Goal: Task Accomplishment & Management: Manage account settings

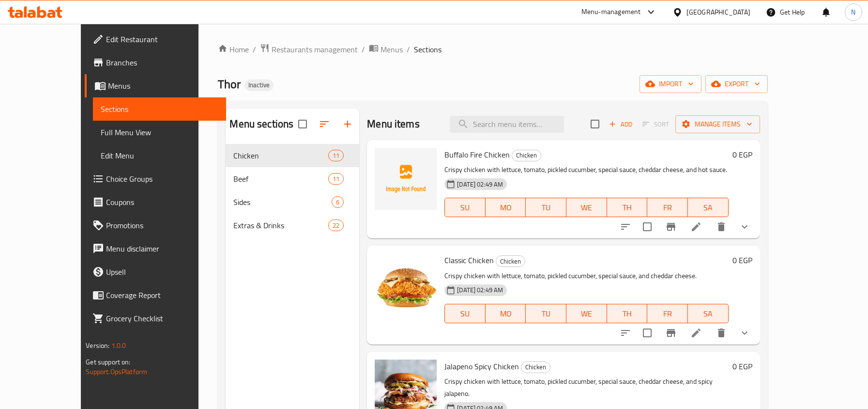
scroll to position [64, 0]
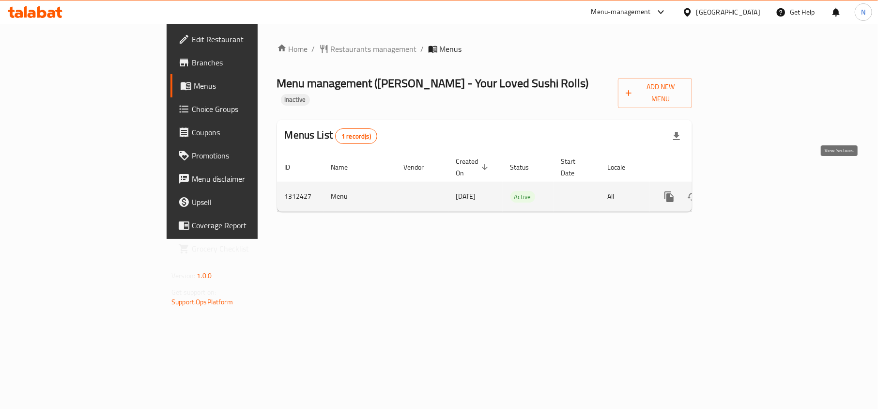
click at [751, 185] on link "enhanced table" at bounding box center [738, 196] width 23 height 23
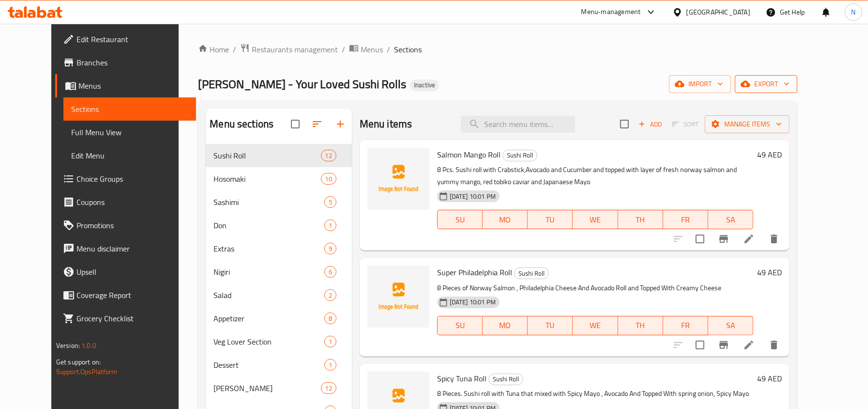
click at [790, 85] on span "export" at bounding box center [766, 84] width 47 height 12
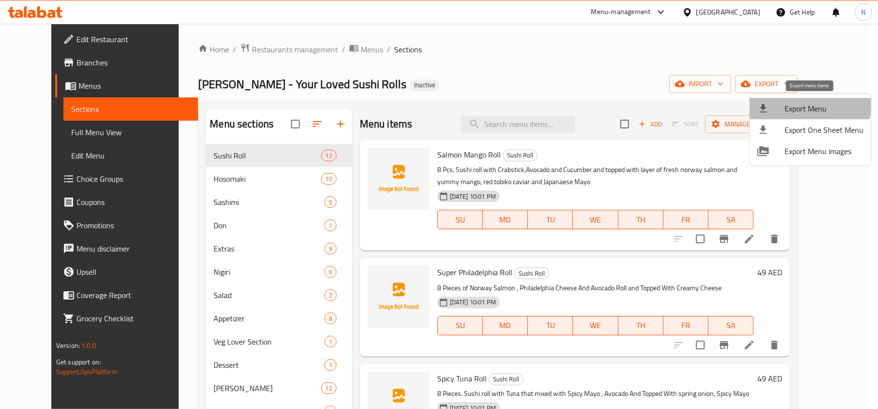
click at [809, 103] on span "Export Menu" at bounding box center [824, 109] width 79 height 12
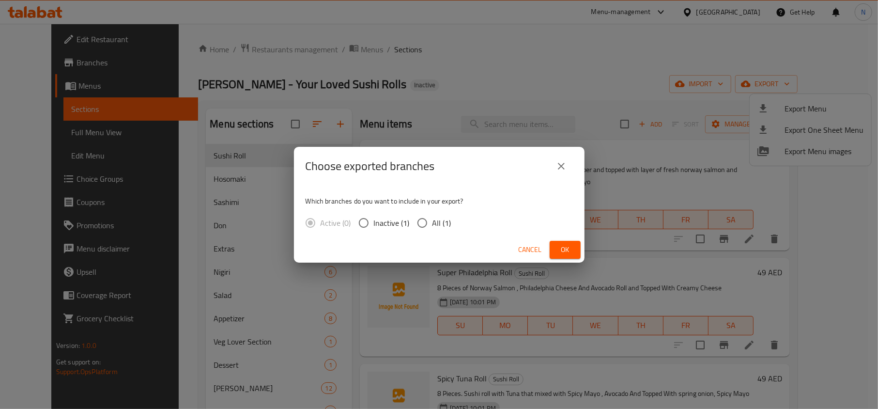
click at [419, 229] on input "All (1)" at bounding box center [422, 223] width 20 height 20
radio input "true"
click at [576, 246] on button "Ok" at bounding box center [565, 250] width 31 height 18
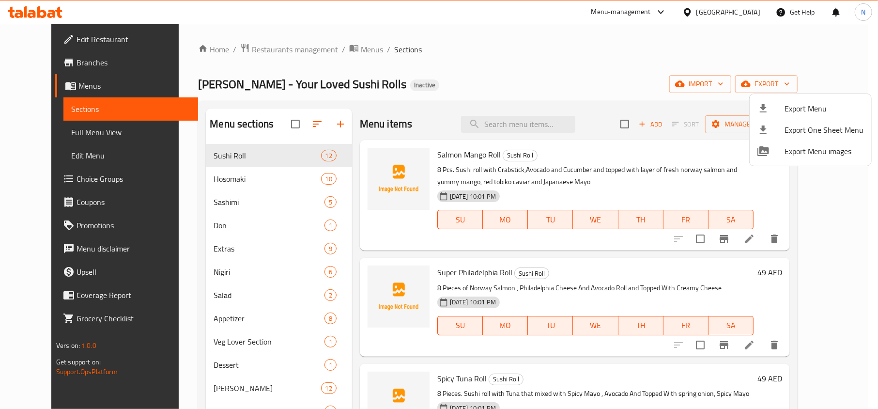
click at [524, 122] on div at bounding box center [439, 204] width 878 height 409
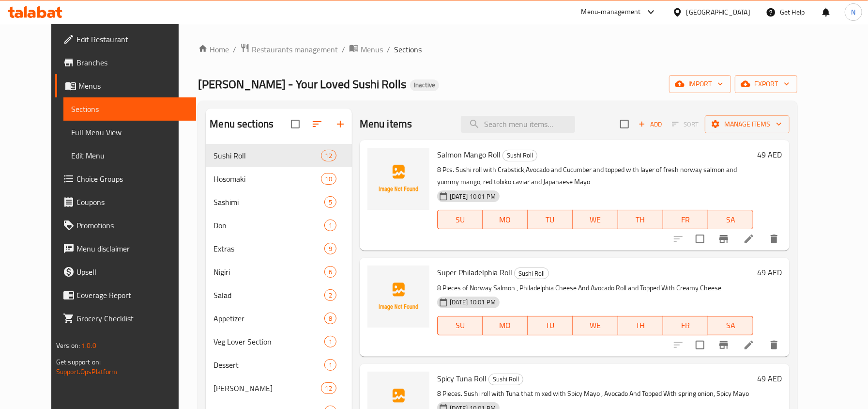
click at [524, 122] on input "search" at bounding box center [518, 124] width 114 height 17
paste input "Spicy Shrimp Roll"
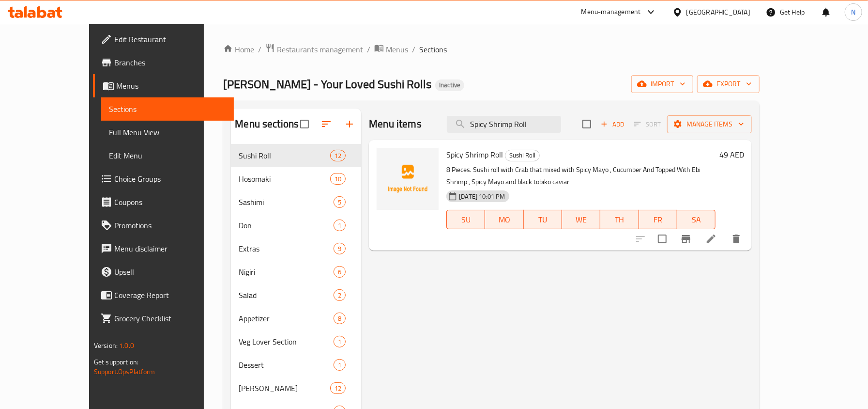
type input "Spicy Shrimp Roll"
click at [716, 234] on icon at bounding box center [711, 238] width 9 height 9
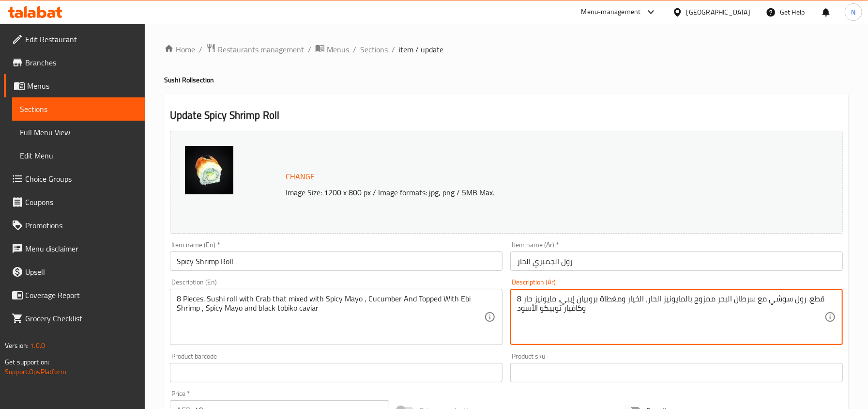
drag, startPoint x: 755, startPoint y: 296, endPoint x: 714, endPoint y: 294, distance: 40.7
click at [714, 294] on textarea "8 قطع. رول سوشي مع سرطان البحر ممزوج بالمايونيز الحار، الخيار ومغطاة بروبيان إي…" at bounding box center [671, 317] width 308 height 46
type textarea "8 قطع. [PERSON_NAME] مع سلطعون ممزوج بالمايونيز الحار، الخيار ومغطاة بروبيان إي…"
click at [658, 258] on input "رول الجمبري الحار" at bounding box center [676, 260] width 333 height 19
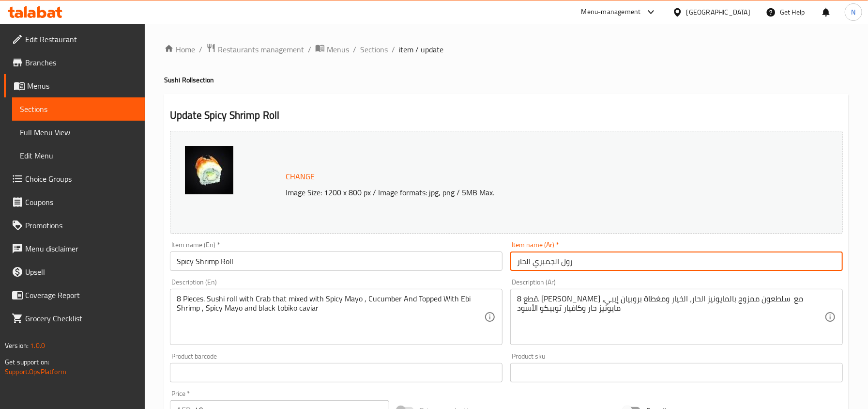
click at [665, 261] on input "رول الجمبري الحار" at bounding box center [676, 260] width 333 height 19
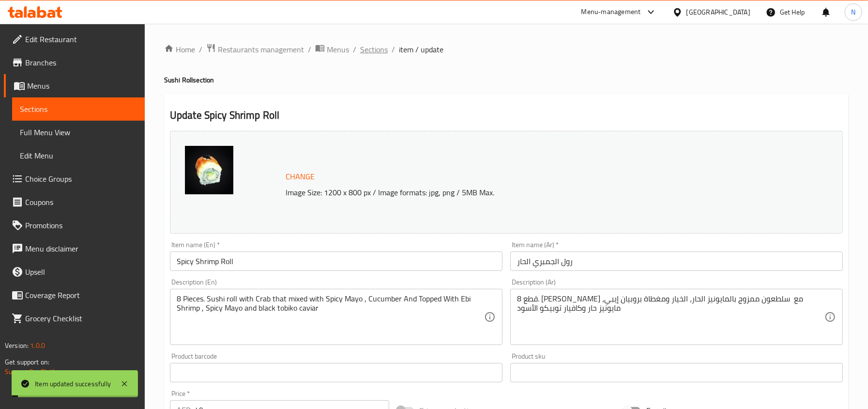
click at [382, 47] on span "Sections" at bounding box center [374, 50] width 28 height 12
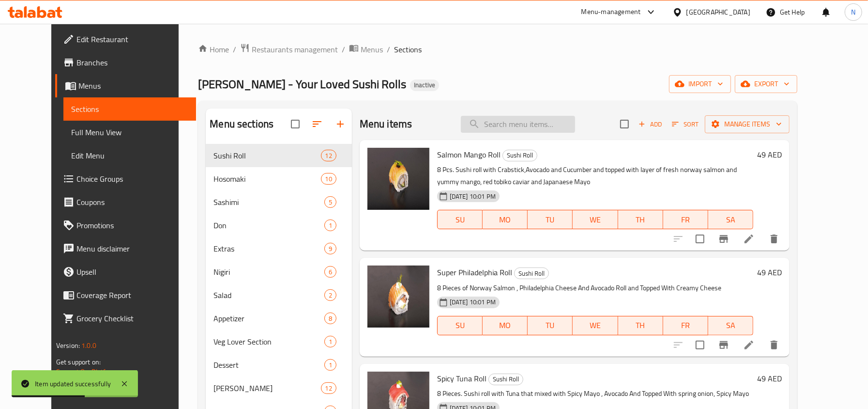
click at [526, 123] on input "search" at bounding box center [518, 124] width 114 height 17
paste input "Sashimi Platter 8pcs"
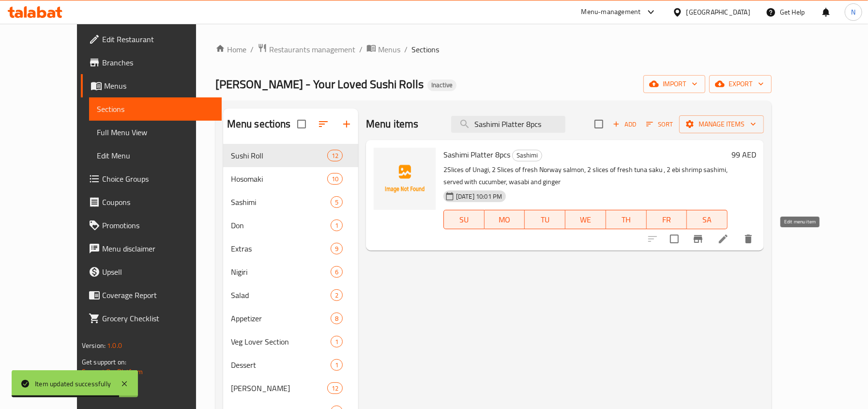
type input "Sashimi Platter 8pcs"
click at [729, 235] on icon at bounding box center [724, 239] width 12 height 12
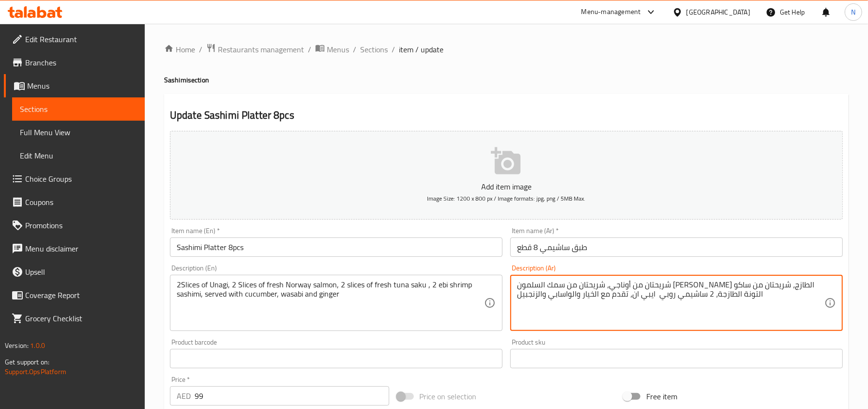
click at [647, 297] on textarea "شريحتان من أوناجي، شريحتان من سمك السلمون النرويجي الطازج، شريحتان من ساكو التو…" at bounding box center [671, 303] width 308 height 46
click at [632, 299] on textarea "شريحتان من أوناجي، شريحتان من سمك السلمون النرويجي الطازج، شريحتان من ساكو التو…" at bounding box center [671, 303] width 308 height 46
paste textarea "يبي"
type textarea "شريحتان من أوناجي، شريحتان من سمك السلمون [PERSON_NAME] الطازج، شريحتان من ساكو…"
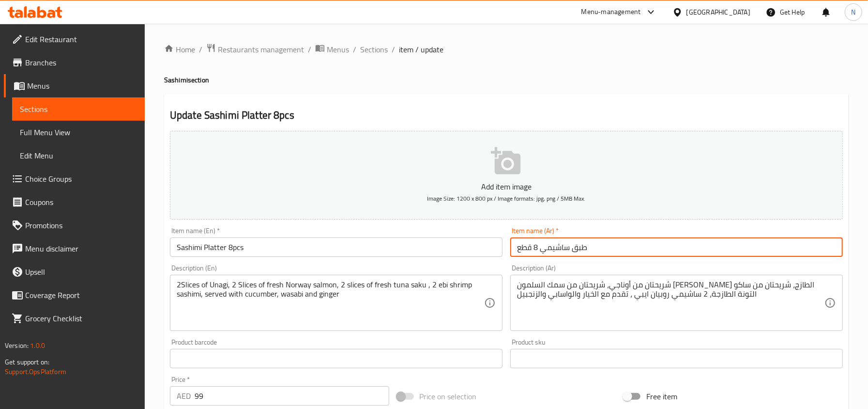
click at [596, 249] on input "طبق ساشيمي 8 قطع" at bounding box center [676, 246] width 333 height 19
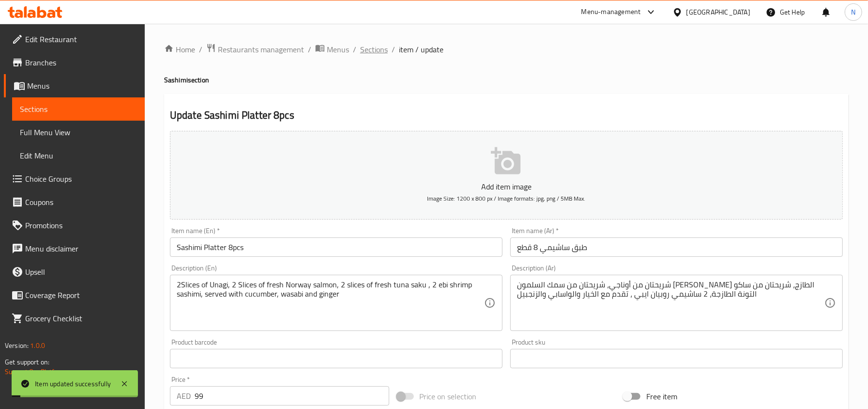
click at [382, 53] on span "Sections" at bounding box center [374, 50] width 28 height 12
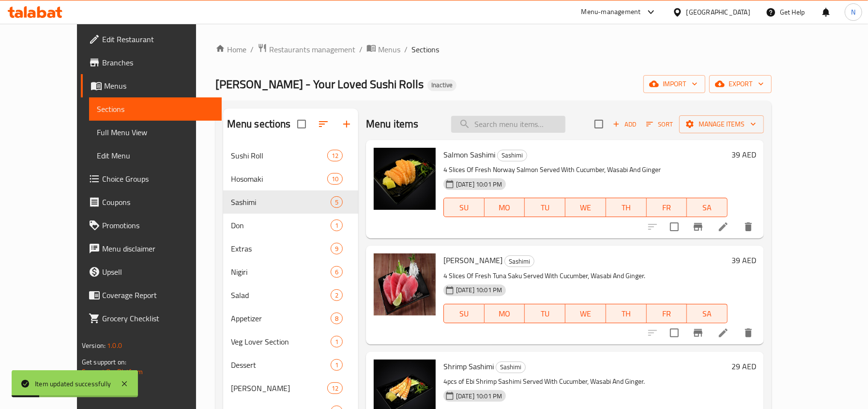
click at [530, 133] on input "search" at bounding box center [508, 124] width 114 height 17
paste input "[PERSON_NAME] Don"
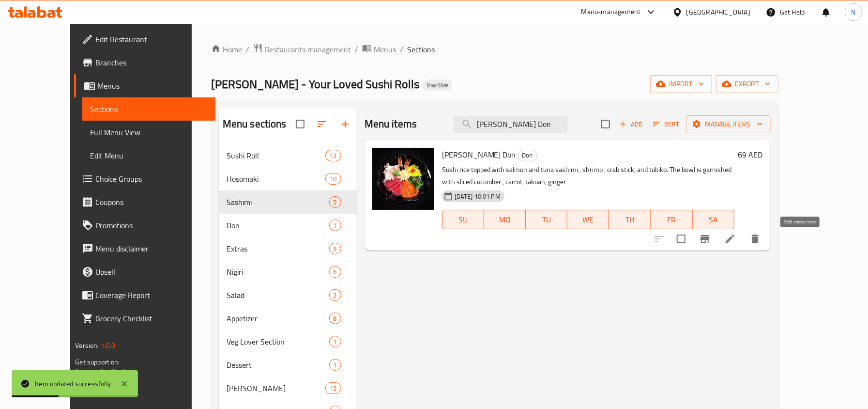
type input "[PERSON_NAME] Don"
click at [736, 241] on icon at bounding box center [731, 239] width 12 height 12
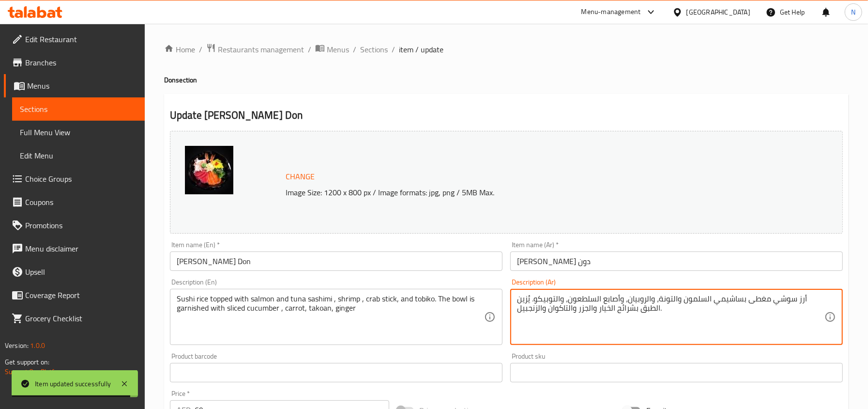
drag, startPoint x: 676, startPoint y: 298, endPoint x: 659, endPoint y: 295, distance: 17.3
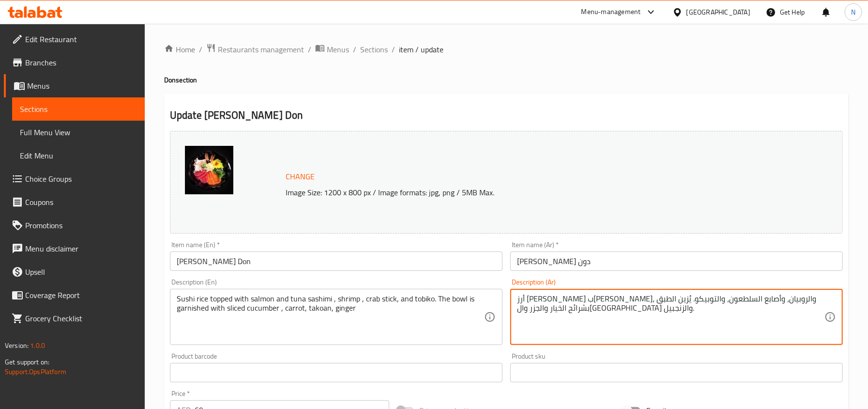
click at [731, 301] on textarea "أرز سوشي مغطى بساشيمي السلمون، والروبيان، وأصابع السلطعون، والتوبيكو. يُزين الط…" at bounding box center [671, 317] width 308 height 46
paste textarea "التونة"
click at [707, 295] on textarea "أرز سوشي مغطى بساشيمي التونة السلمون، والروبيان، وأصابع السلطعون، والتوبيكو. يُ…" at bounding box center [671, 317] width 308 height 46
type textarea "أرز [PERSON_NAME] بساشيمي التونة والسلمون، والروبيان، وأصابع السلطعون، والتوبيك…"
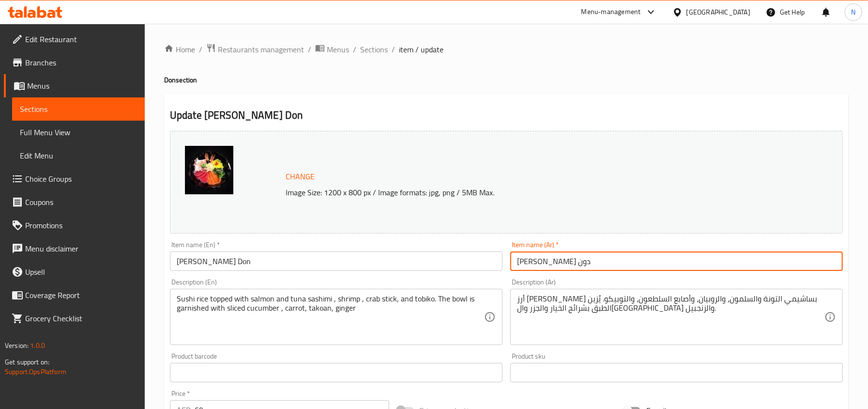
click at [612, 258] on input "[PERSON_NAME] دون" at bounding box center [676, 260] width 333 height 19
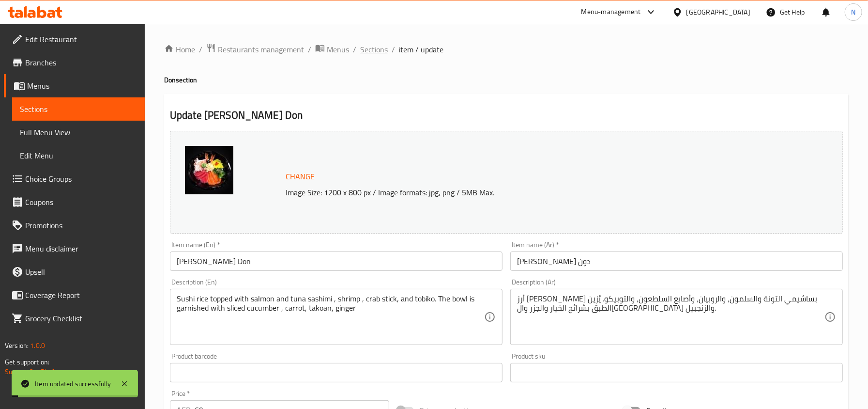
click at [378, 53] on span "Sections" at bounding box center [374, 50] width 28 height 12
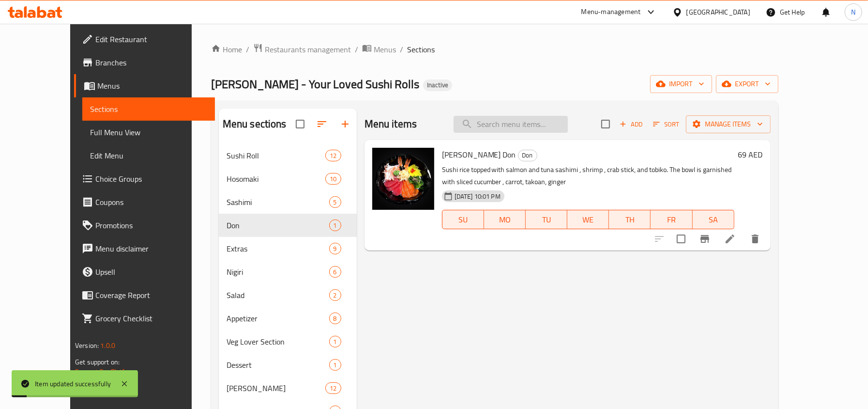
click at [510, 117] on input "search" at bounding box center [511, 124] width 114 height 17
paste input "Wasabi"
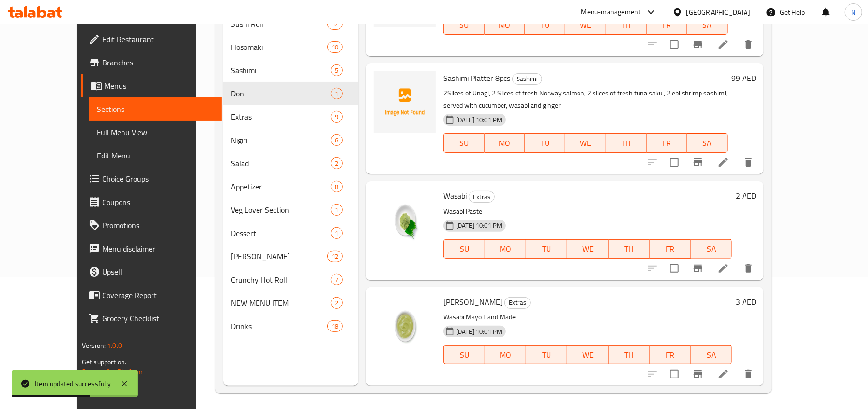
scroll to position [136, 0]
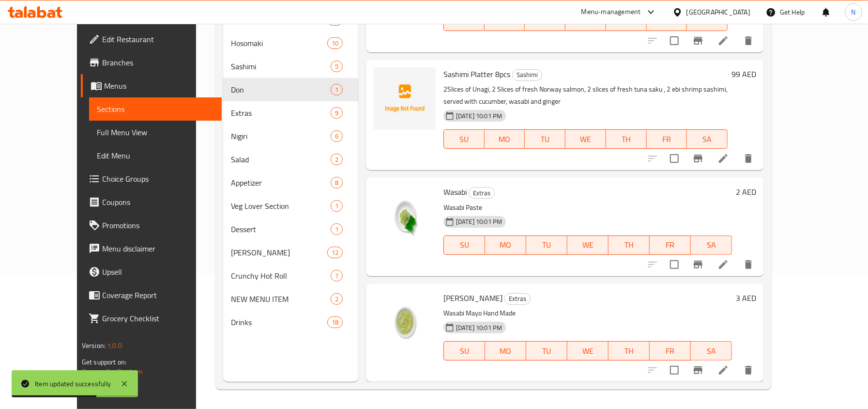
type input "Wasabi"
click at [728, 266] on icon at bounding box center [723, 264] width 9 height 9
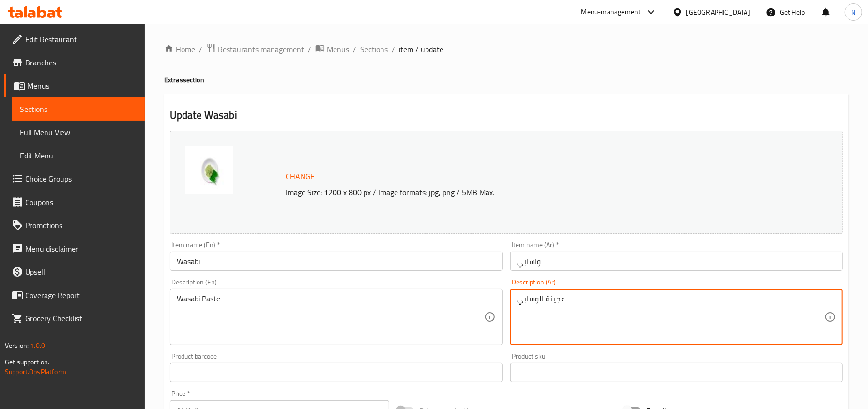
click at [554, 301] on textarea "عجينة الوسابي" at bounding box center [671, 317] width 308 height 46
type textarea "معجون الوسابي"
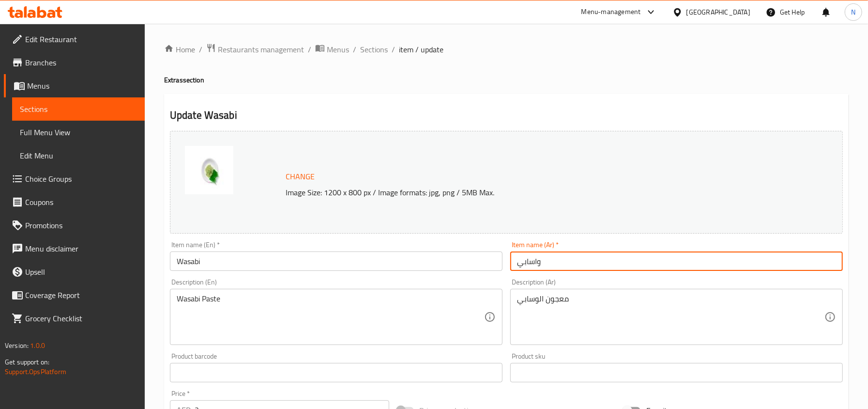
click at [571, 255] on input "واسابي" at bounding box center [676, 260] width 333 height 19
click at [382, 55] on span "Sections" at bounding box center [374, 50] width 28 height 12
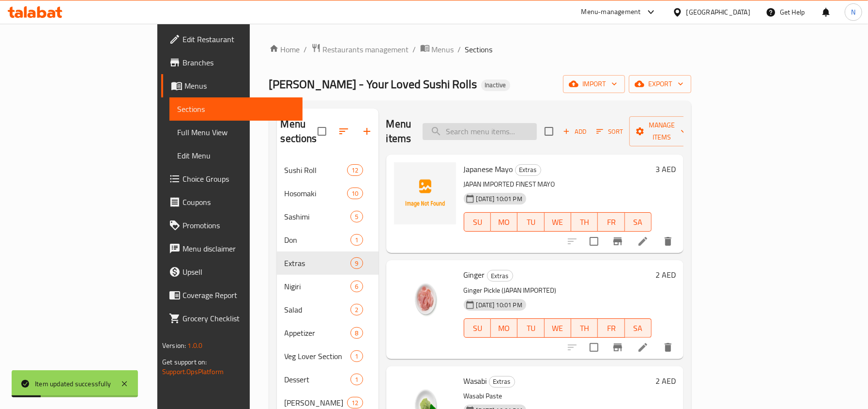
click at [537, 130] on input "search" at bounding box center [480, 131] width 114 height 17
paste input "Soy Sauce"
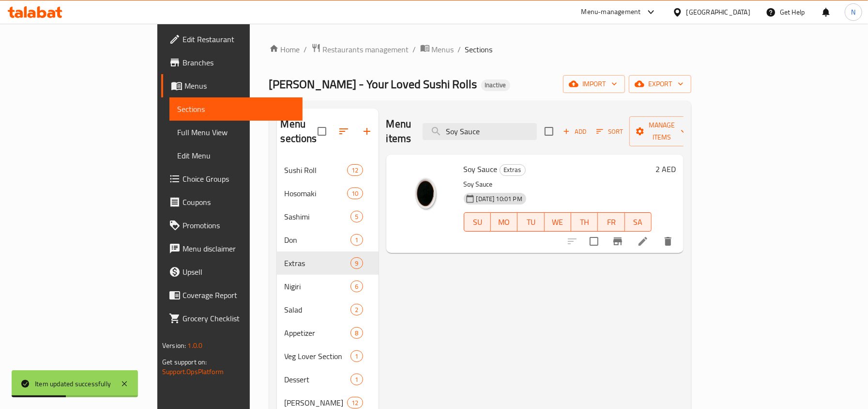
type input "Soy Sauce"
click at [648, 237] on icon at bounding box center [643, 241] width 9 height 9
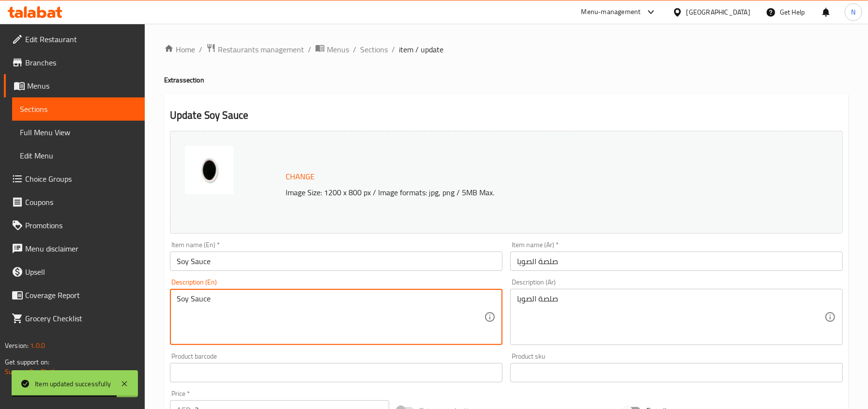
click at [262, 300] on textarea "Soy Sauce" at bounding box center [331, 317] width 308 height 46
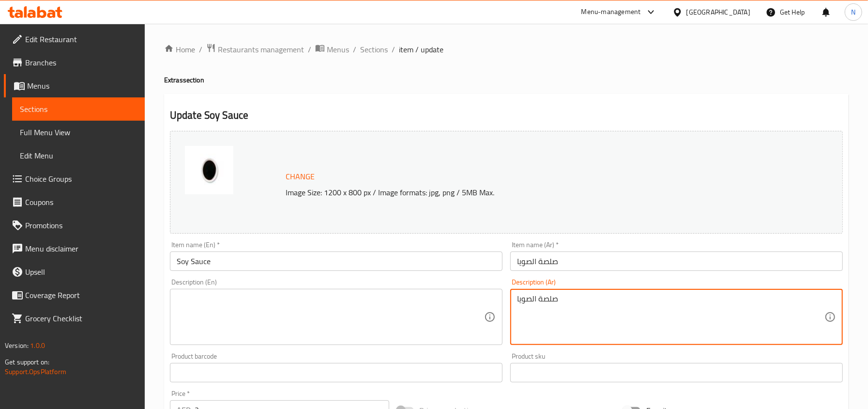
click at [539, 305] on textarea "صلصة الصويا" at bounding box center [671, 317] width 308 height 46
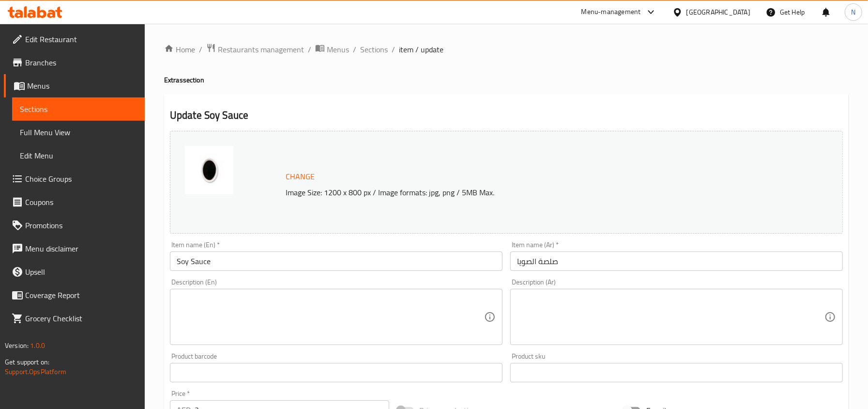
click at [574, 272] on div "Item name (Ar)   * صلصة الصويا Item name (Ar) *" at bounding box center [677, 255] width 340 height 37
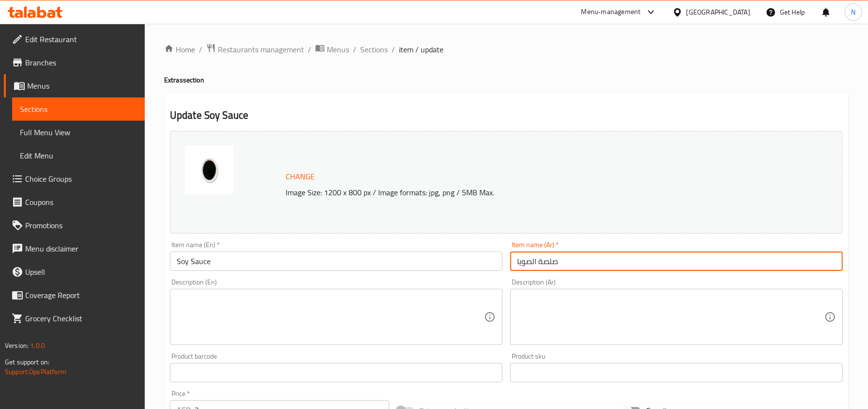
click at [575, 267] on input "صلصة الصويا" at bounding box center [676, 260] width 333 height 19
click at [374, 47] on span "Sections" at bounding box center [374, 50] width 28 height 12
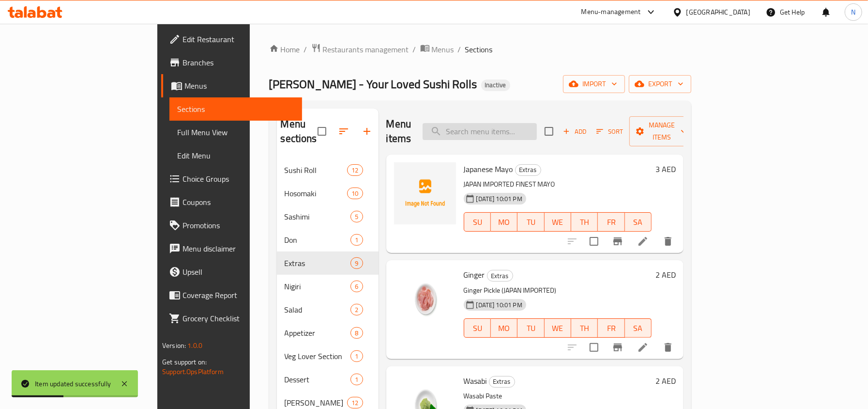
click at [537, 123] on input "search" at bounding box center [480, 131] width 114 height 17
paste input "Teriyaki Sauce"
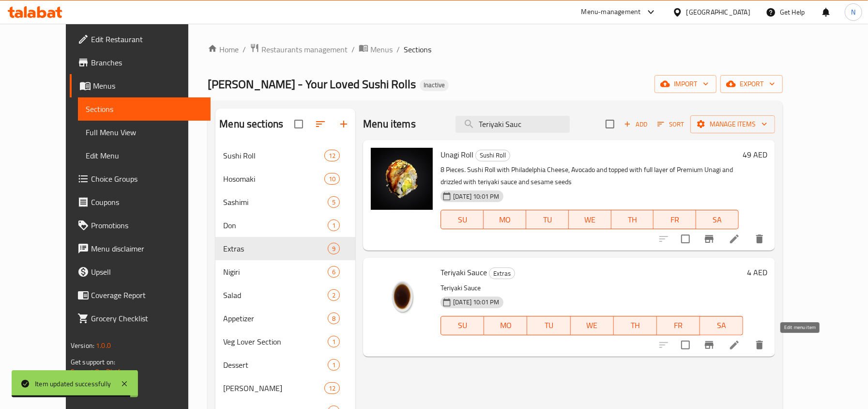
type input "Teriyaki Sauc"
click at [741, 345] on icon at bounding box center [735, 345] width 12 height 12
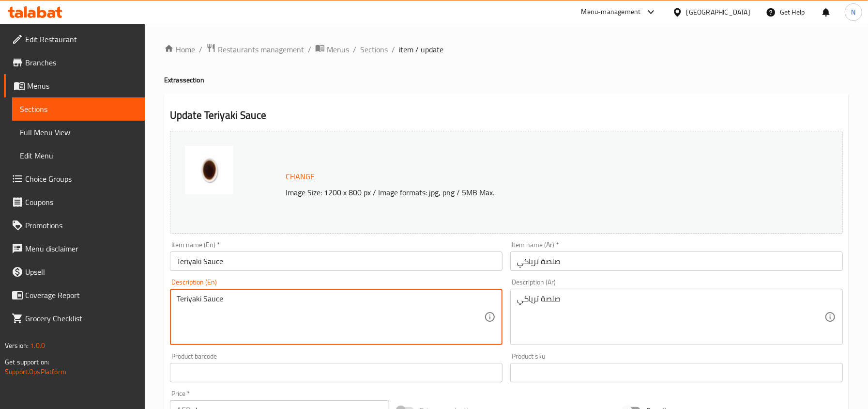
click at [369, 322] on textarea "Teriyaki Sauce" at bounding box center [331, 317] width 308 height 46
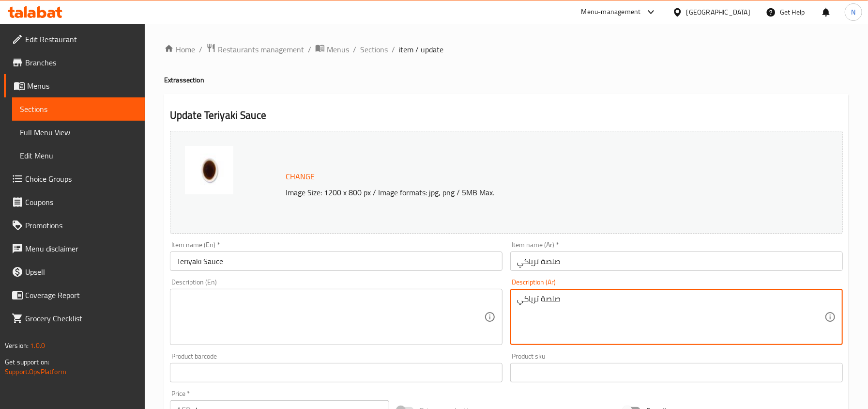
click at [525, 307] on textarea "صلصة ترياكي" at bounding box center [671, 317] width 308 height 46
click at [524, 266] on input "صلصة ترياكي" at bounding box center [676, 260] width 333 height 19
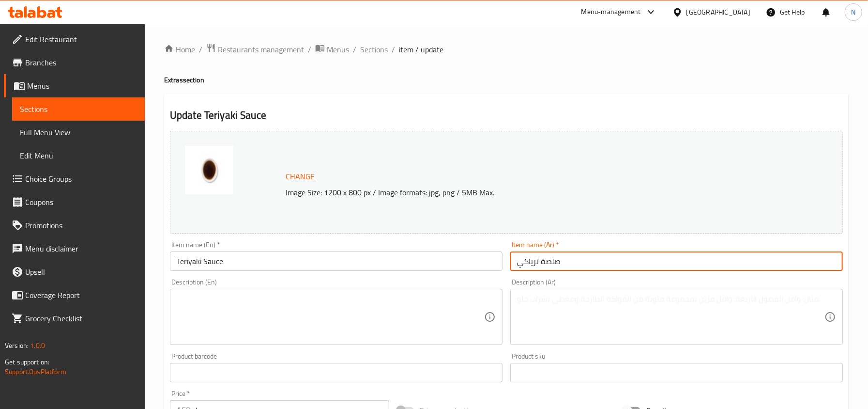
click at [240, 320] on textarea at bounding box center [331, 317] width 308 height 46
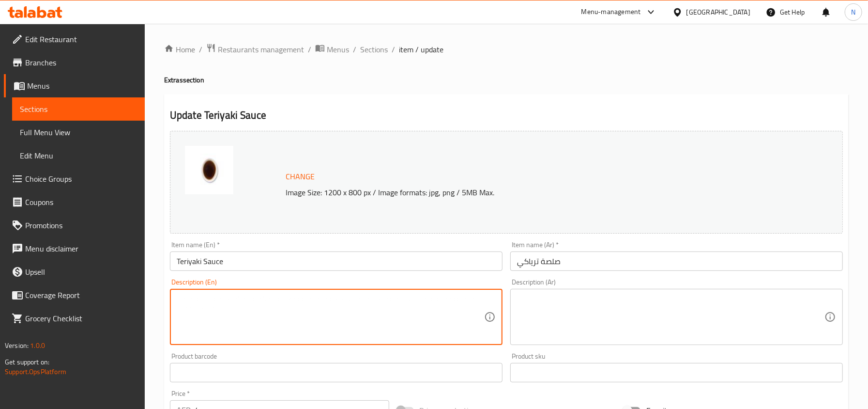
paste textarea "made from a combination of soy sauce, sugar, mirin, ginger, and garlic"
type textarea "made from a combination of soy sauce, sugar, mirin, ginger, and garlic"
click at [573, 330] on textarea at bounding box center [671, 317] width 308 height 46
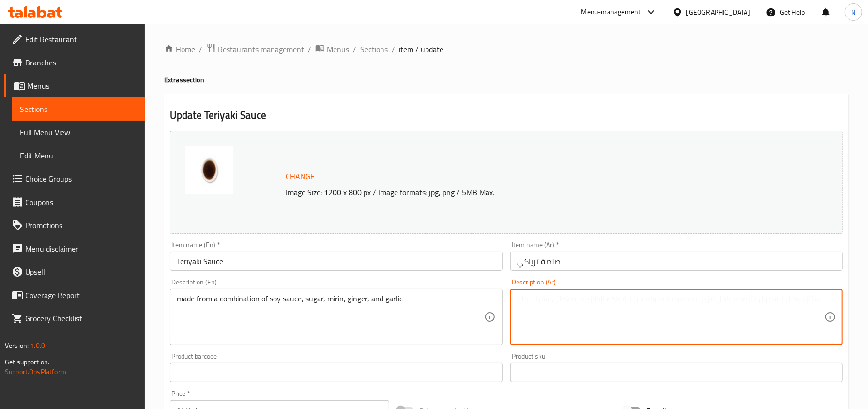
paste textarea "مصنوعة من مزيج من صلصة الصويا والسكر والميرين والزنجبيل والثوم"
type textarea "مصنوعة من مزيج من صلصة الصويا والسكر والميرين والزنجبيل والثوم"
click at [613, 266] on input "صلصة ترياكي" at bounding box center [676, 260] width 333 height 19
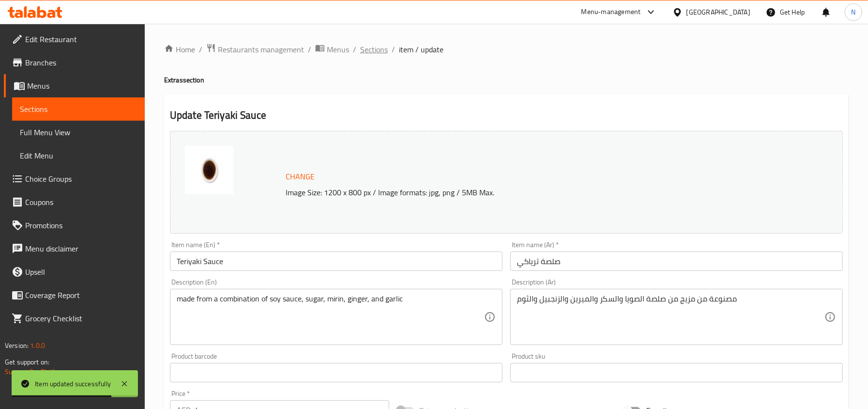
click at [374, 55] on span "Sections" at bounding box center [374, 50] width 28 height 12
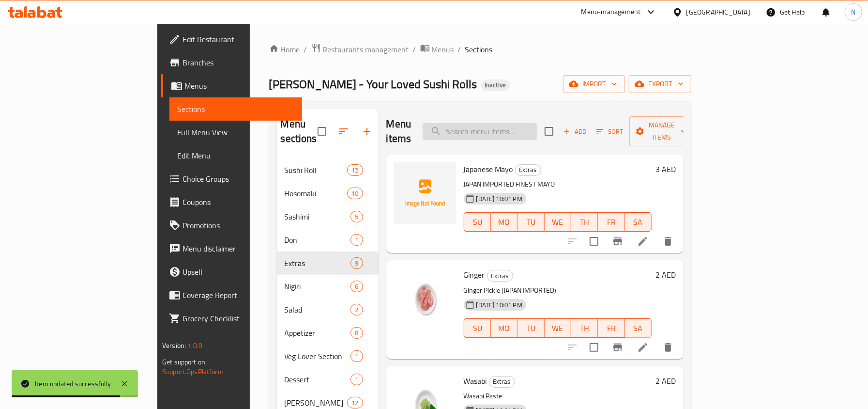
click at [508, 130] on input "search" at bounding box center [480, 131] width 114 height 17
paste input "Salmon Nigiri 2pcs"
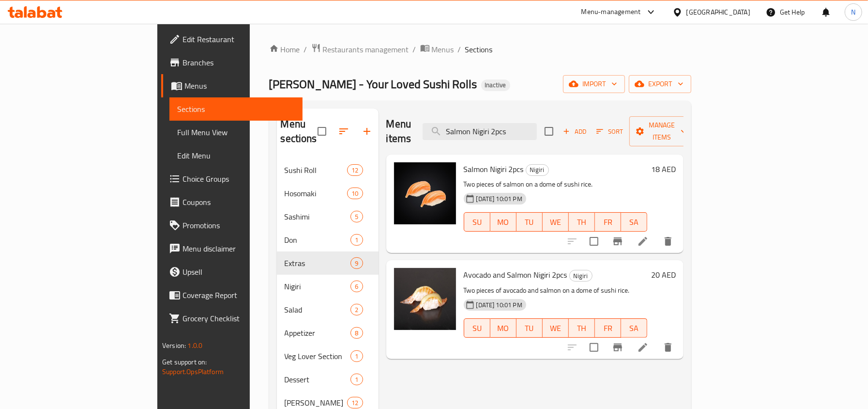
type input "Salmon Nigiri 2pcs"
click at [657, 232] on li at bounding box center [643, 240] width 27 height 17
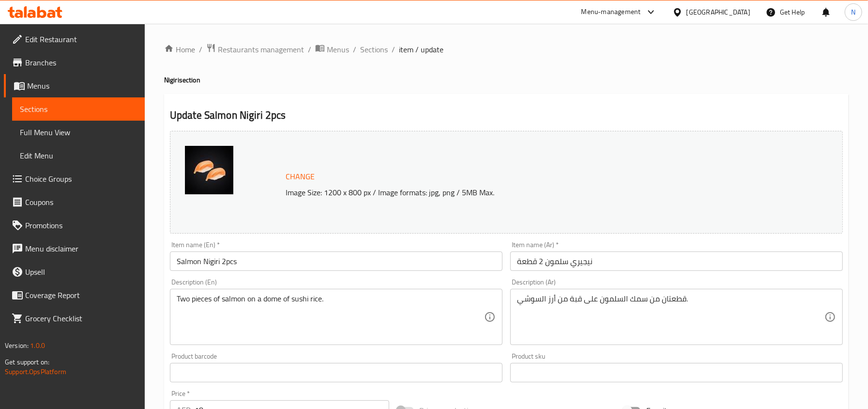
click at [235, 279] on div "Description (En) Two pieces of salmon on a dome of sushi rice. Description (En)" at bounding box center [336, 311] width 333 height 66
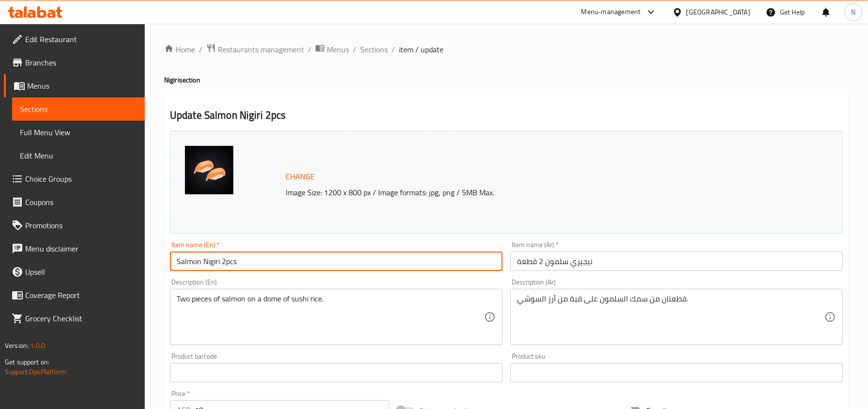
click at [234, 270] on input "Salmon Nigiri 2pcs" at bounding box center [336, 260] width 333 height 19
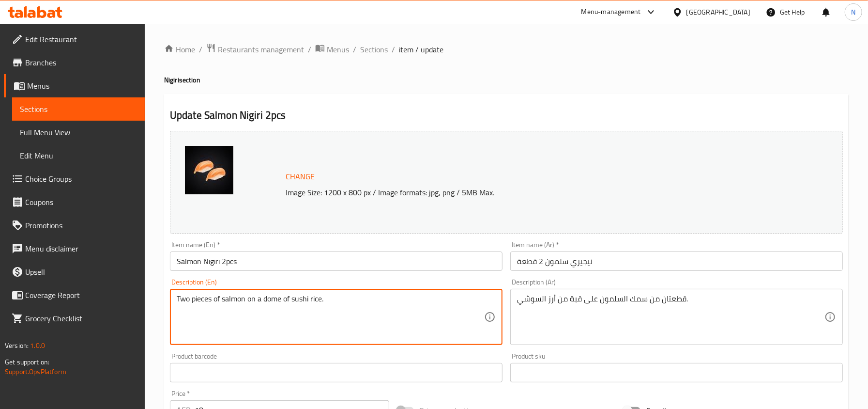
click at [236, 297] on textarea "Two pieces of salmon on a dome of sushi rice." at bounding box center [331, 317] width 308 height 46
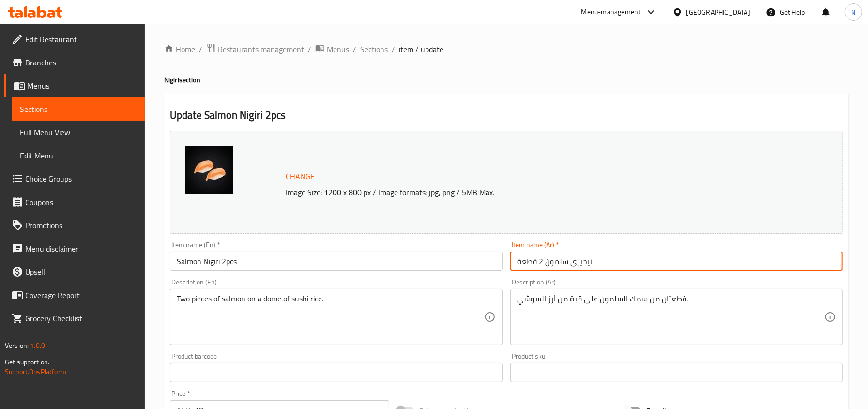
click at [558, 262] on input "نيجيري سلمون 2 قطعة" at bounding box center [676, 260] width 333 height 19
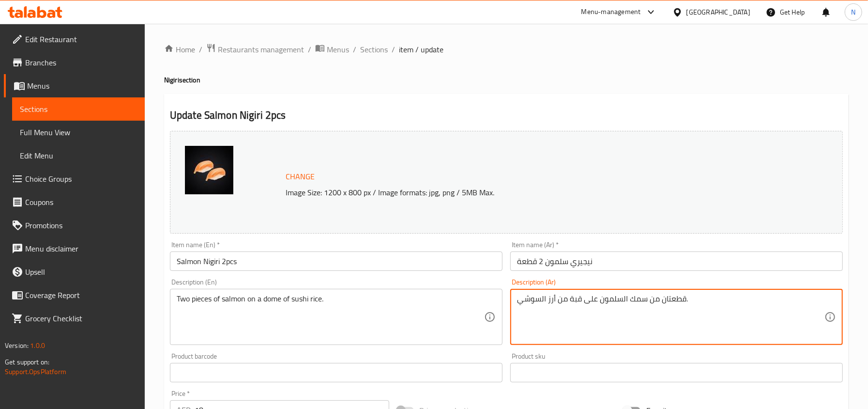
click at [633, 303] on textarea "قطعتان من سمك السلمون على قبة من أرز السوشي." at bounding box center [671, 317] width 308 height 46
type textarea "قطعتان من السلمون على قبة من أرز السوشي."
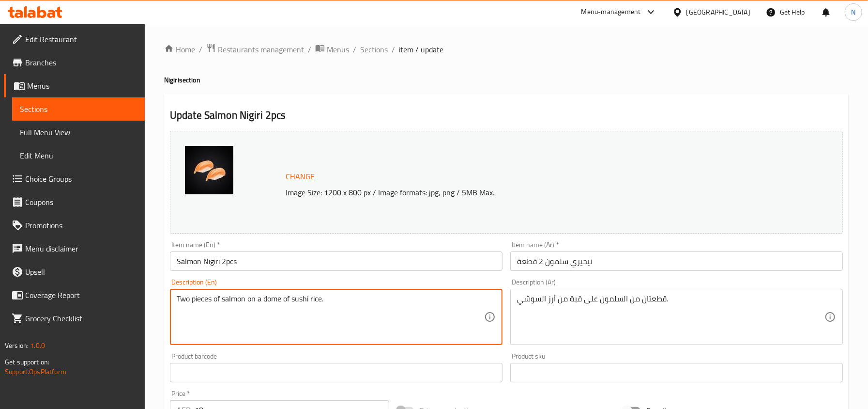
click at [243, 307] on textarea "Two pieces of salmon on a dome of sushi rice." at bounding box center [331, 317] width 308 height 46
drag, startPoint x: 332, startPoint y: 306, endPoint x: 249, endPoint y: 309, distance: 83.3
click at [249, 309] on textarea "Two pieces of salmon on a dome of sushi rice." at bounding box center [331, 317] width 308 height 46
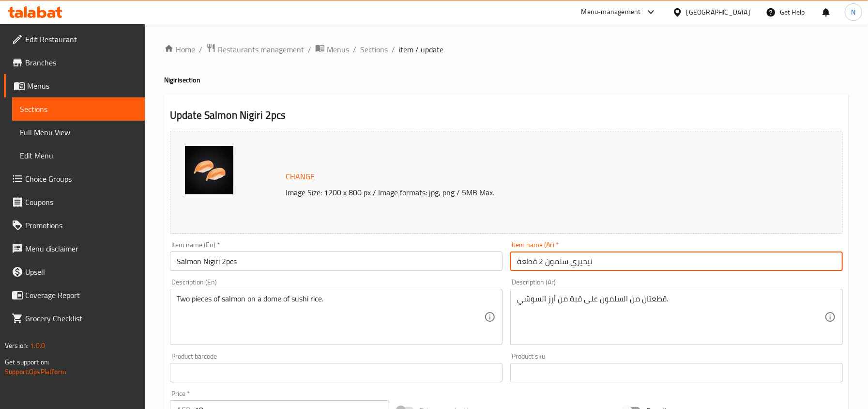
click at [578, 262] on input "نيجيري سلمون 2 قطعة" at bounding box center [676, 260] width 333 height 19
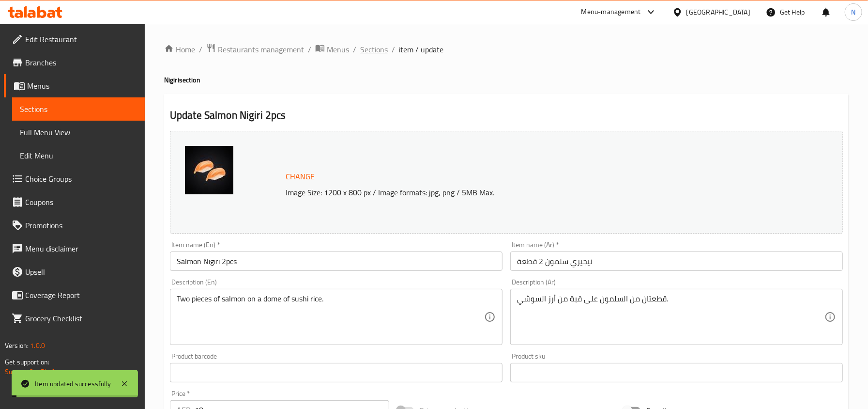
click at [371, 46] on span "Sections" at bounding box center [374, 50] width 28 height 12
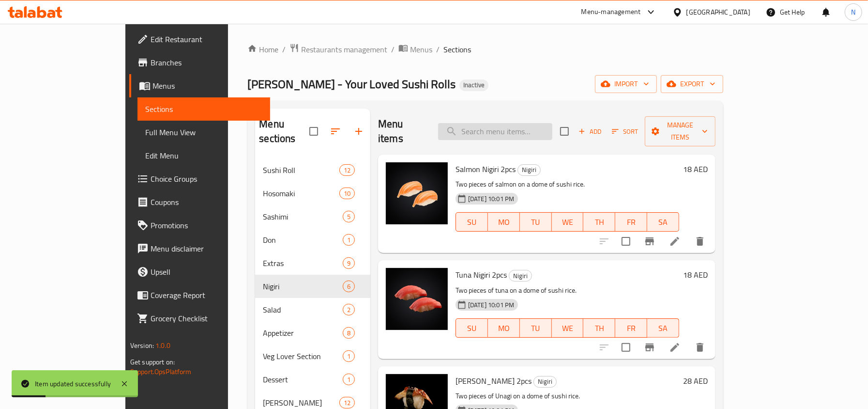
click at [553, 126] on input "search" at bounding box center [495, 131] width 114 height 17
paste input "[US_STATE] Style Cheese Cake"
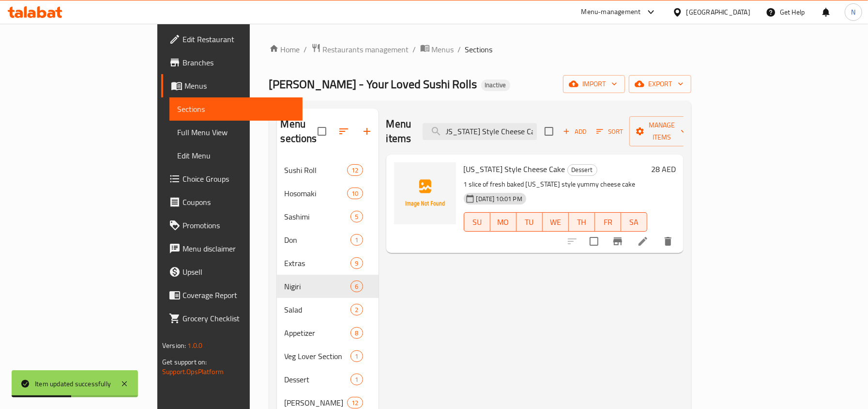
type input "[US_STATE] Style Cheese Cake"
click at [657, 232] on li at bounding box center [643, 240] width 27 height 17
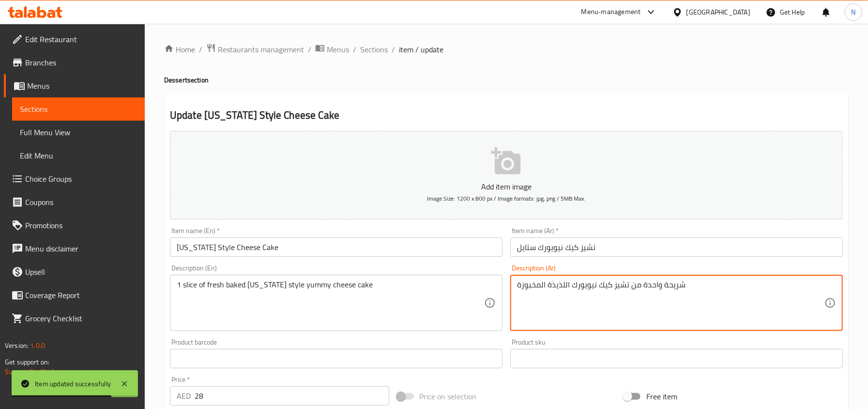
click at [598, 284] on textarea "شريحة واحدة من تشيز كيك نيويورك اللذيذة المخبوزة" at bounding box center [671, 303] width 308 height 46
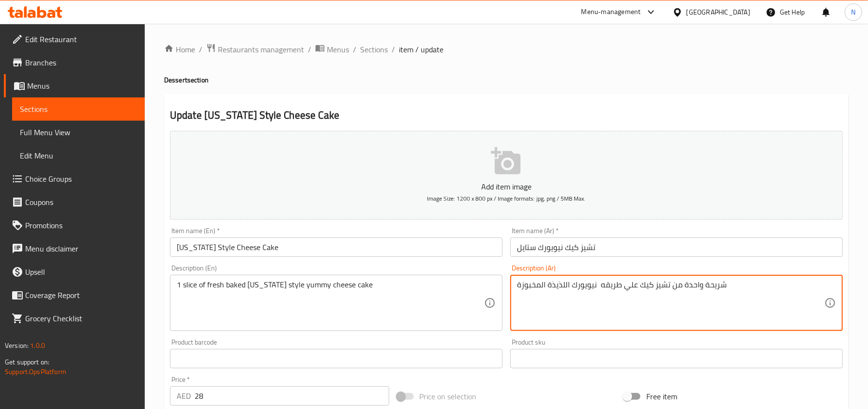
click at [596, 248] on input "تشيز كيك نيويورك ستايل" at bounding box center [676, 246] width 333 height 19
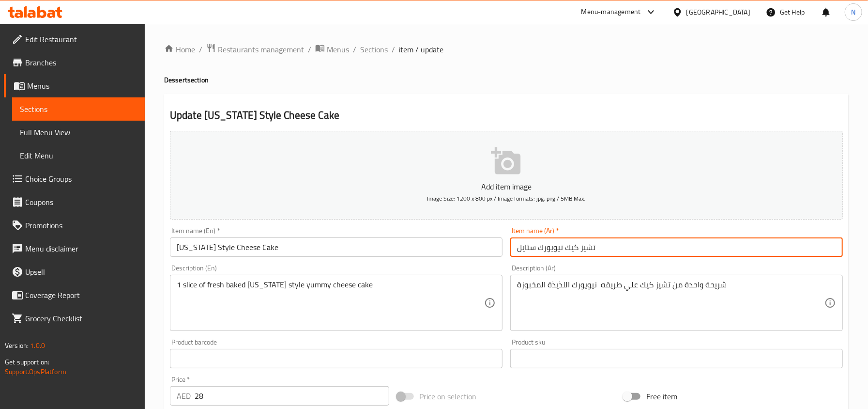
drag, startPoint x: 562, startPoint y: 246, endPoint x: 499, endPoint y: 249, distance: 63.0
click at [499, 249] on div "Add item image Image Size: 1200 x 800 px / Image formats: jpg, png / 5MB Max. I…" at bounding box center [506, 335] width 681 height 417
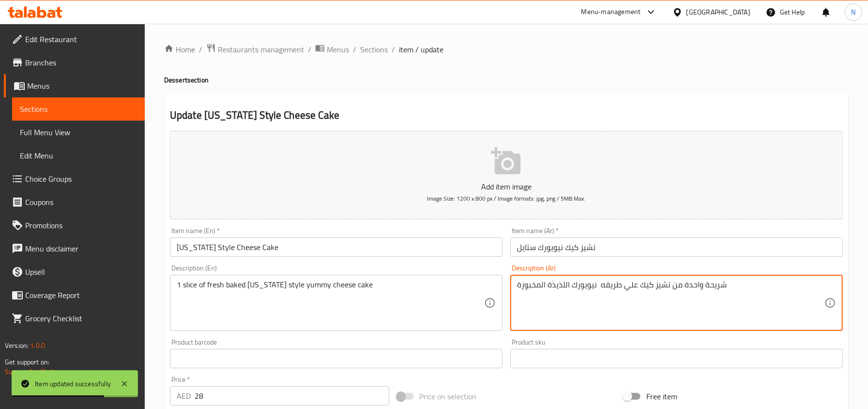
drag, startPoint x: 668, startPoint y: 290, endPoint x: 582, endPoint y: 285, distance: 86.3
click at [635, 289] on textarea "شريحة واحدة من تشيز كيك علي طريقه نيويورك اللذيذة المخبوزة" at bounding box center [671, 303] width 308 height 46
drag, startPoint x: 635, startPoint y: 289, endPoint x: 572, endPoint y: 285, distance: 63.6
click at [572, 285] on textarea "شريحة واحدة من تشيز كيك علي طريقه نيويورك اللذيذة المخبوزة" at bounding box center [671, 303] width 308 height 46
paste textarea "نيويورك ستايل"
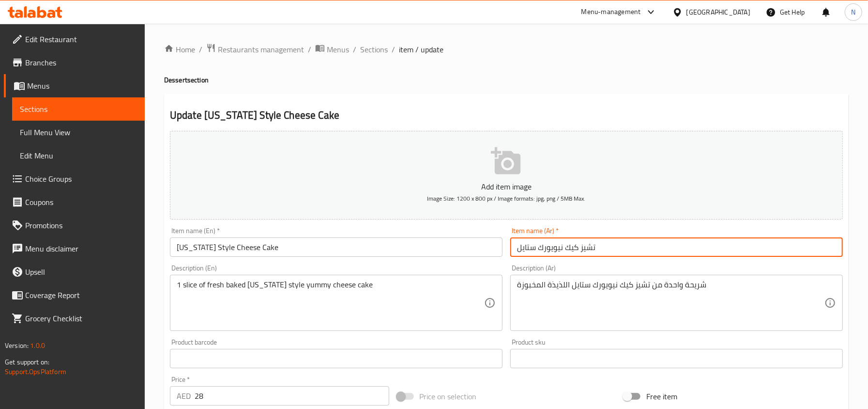
click at [640, 239] on input "تشيز كيك نيويورك ستايل" at bounding box center [676, 246] width 333 height 19
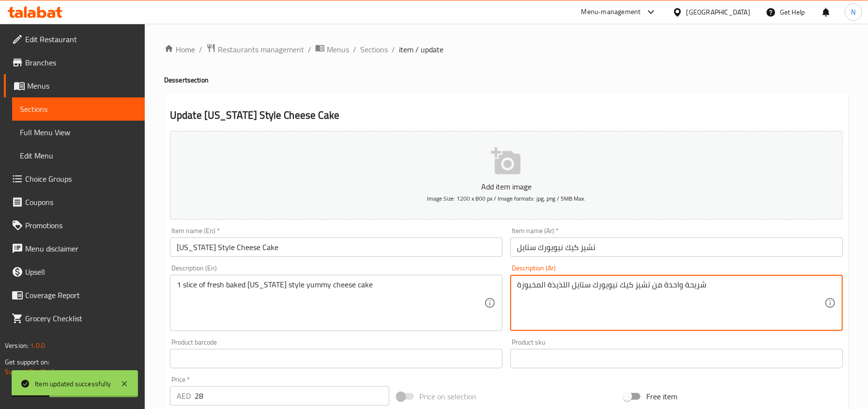
drag, startPoint x: 591, startPoint y: 291, endPoint x: 570, endPoint y: 290, distance: 20.8
click at [560, 283] on textarea "شريحة واحدة من تشيز كيك نيويورك ستايل اللذيذة المخبوزة" at bounding box center [671, 303] width 308 height 46
type textarea "شريحة واحدة من تشيز كيك نيويورك ستايل يامي المخبوزة"
click at [578, 252] on input "تشيز كيك نيويورك ستايل" at bounding box center [676, 246] width 333 height 19
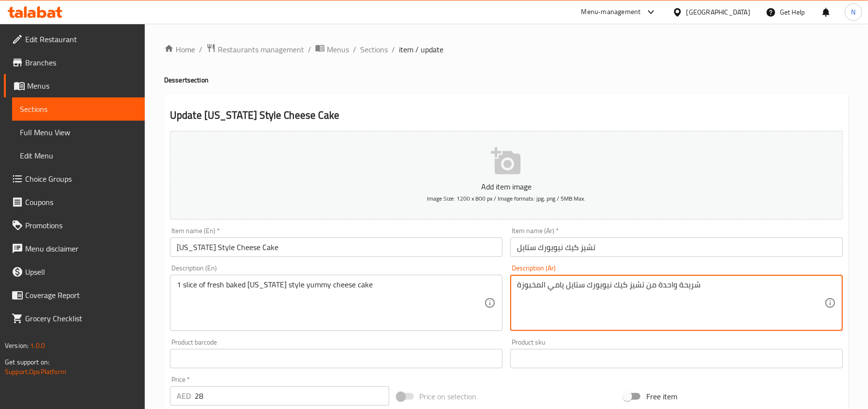
click at [561, 290] on textarea "شريحة واحدة من تشيز كيك نيويورك ستايل يامي المخبوزة" at bounding box center [671, 303] width 308 height 46
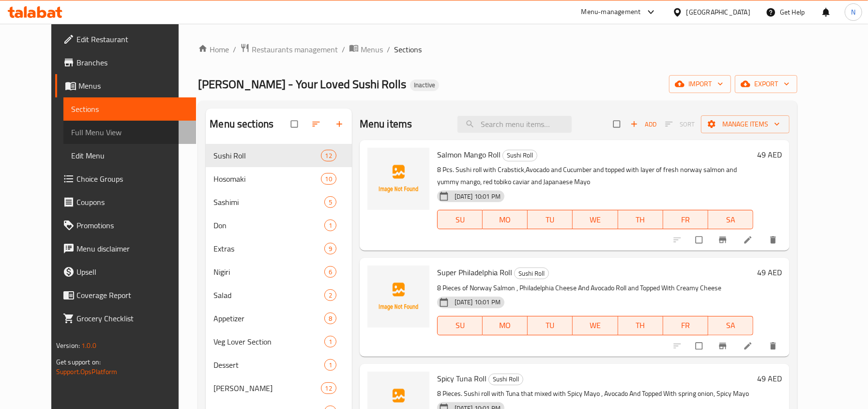
click at [63, 140] on link "Full Menu View" at bounding box center [129, 132] width 133 height 23
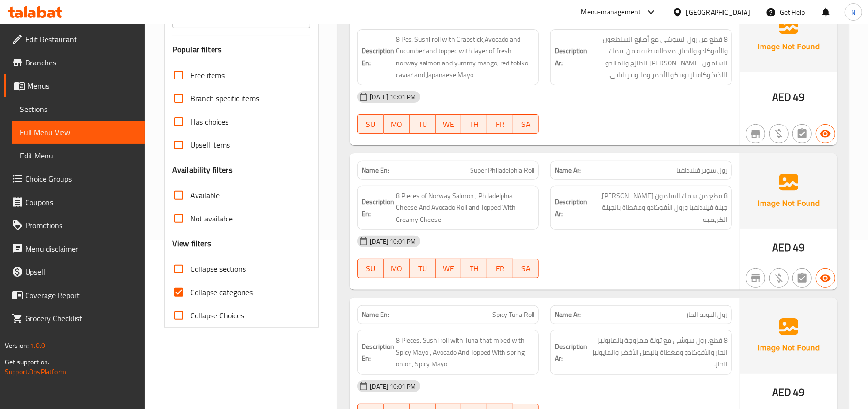
scroll to position [194, 0]
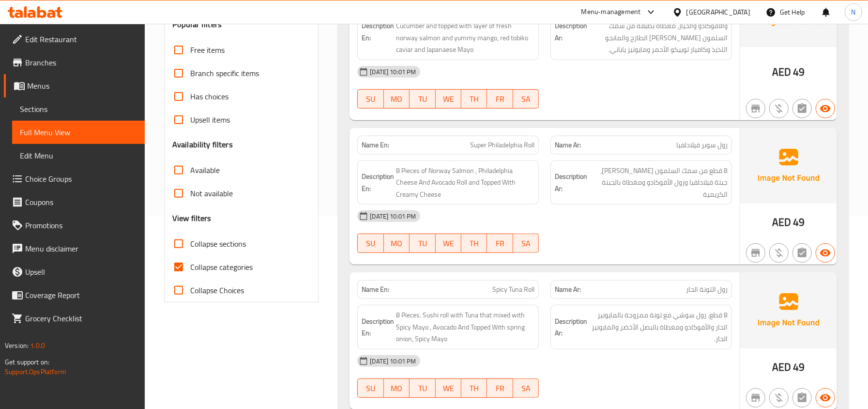
click at [206, 247] on span "Collapse sections" at bounding box center [218, 244] width 56 height 12
click at [190, 247] on input "Collapse sections" at bounding box center [178, 243] width 23 height 23
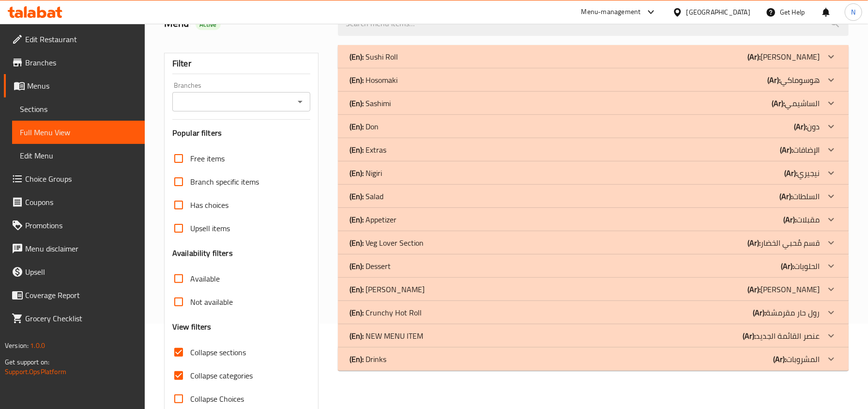
scroll to position [108, 0]
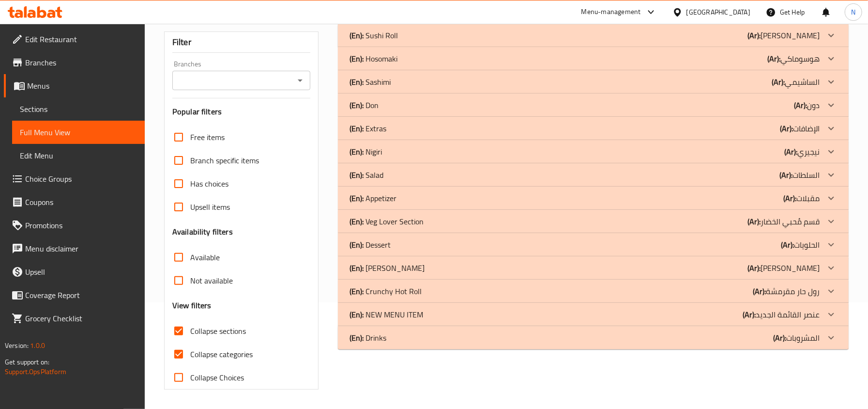
click at [465, 371] on div "(En): Sushi Roll (Ar): رول سوشي Name En: Salmon Mango Roll Name Ar: رول السلمون…" at bounding box center [593, 206] width 523 height 377
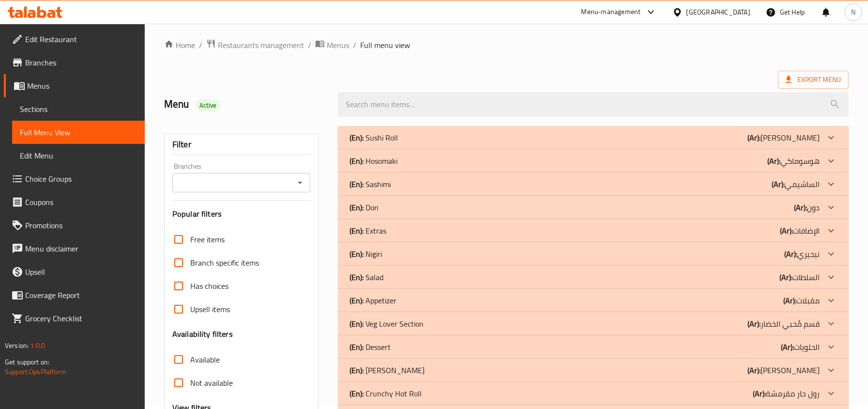
scroll to position [0, 0]
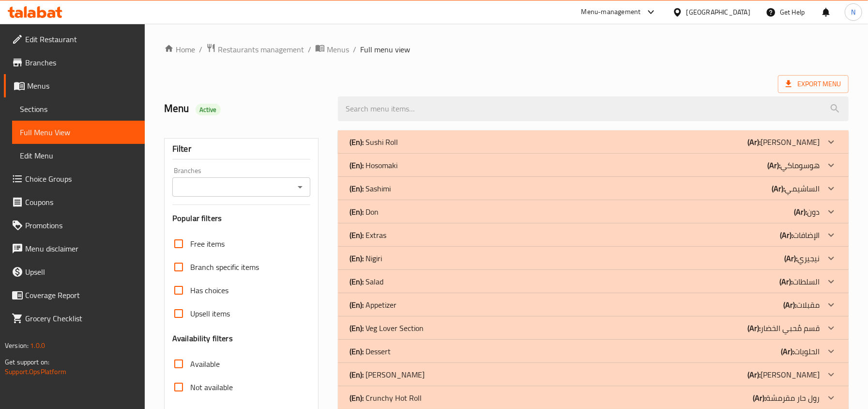
click at [497, 135] on div "(En): Sushi Roll (Ar): رول سوشي" at bounding box center [593, 141] width 511 height 23
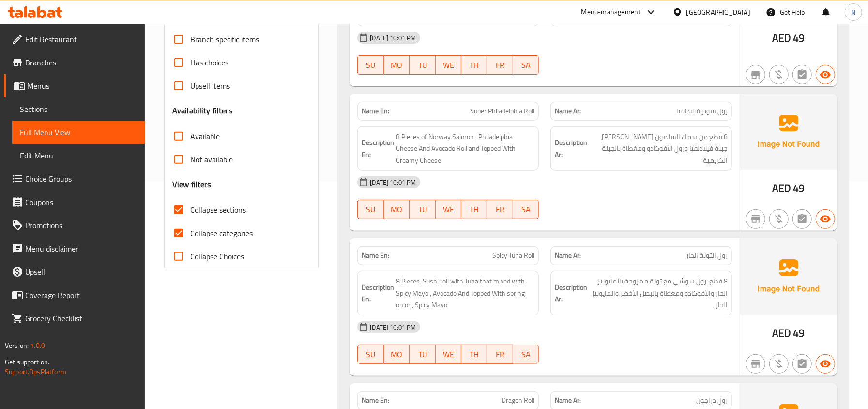
scroll to position [258, 0]
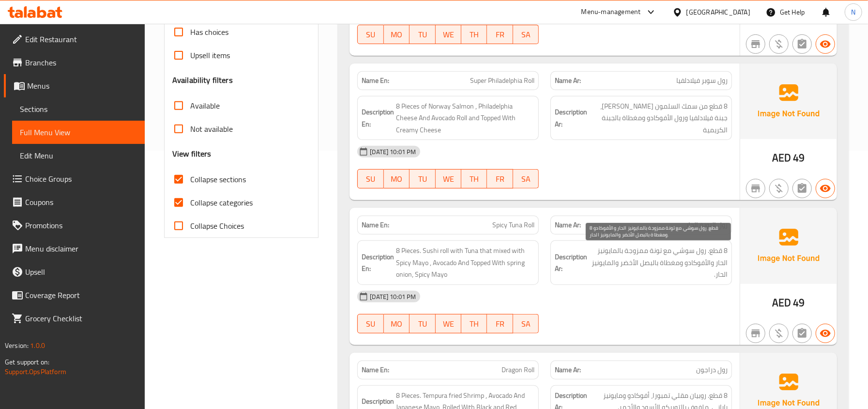
click at [655, 276] on span "8 قطع. رول سوشي مع تونة ممزوجة بالمايونيز الحار والأفوكادو ومغطاة بالبصل الأخضر…" at bounding box center [658, 263] width 139 height 36
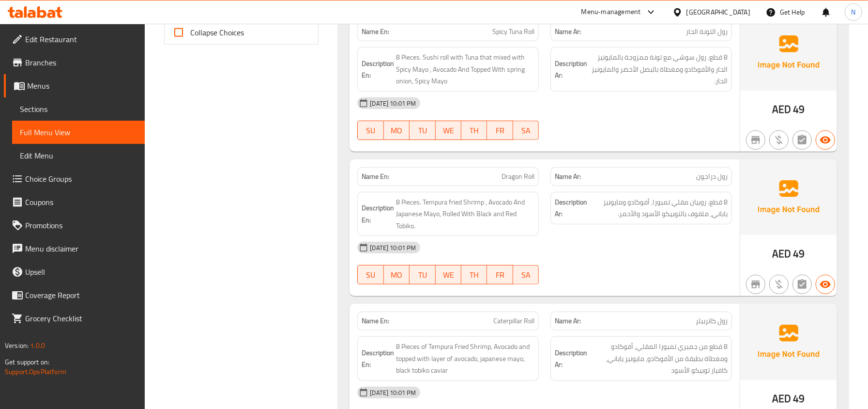
scroll to position [452, 0]
click at [504, 222] on span "8 Pieces. Tempura fried Shrimp , Avocado And Japanese Mayo, Rolled With Black a…" at bounding box center [465, 214] width 139 height 36
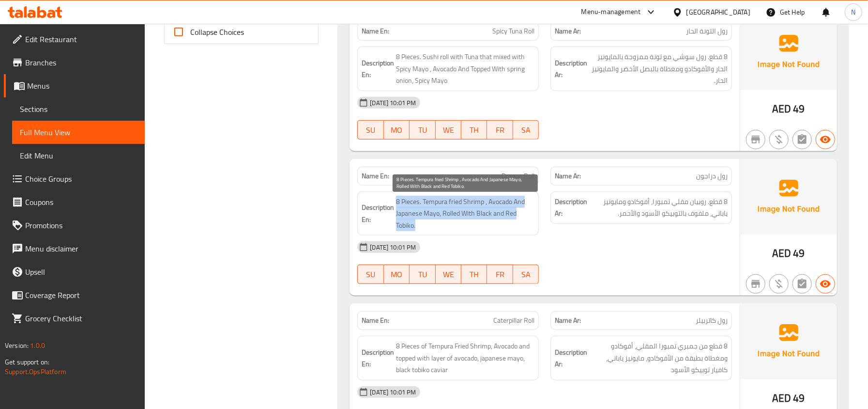
click at [504, 222] on span "8 Pieces. Tempura fried Shrimp , Avocado And Japanese Mayo, Rolled With Black a…" at bounding box center [465, 214] width 139 height 36
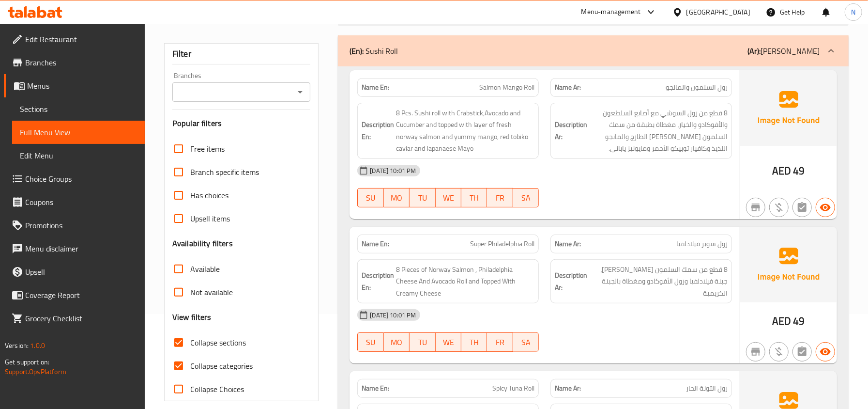
click at [223, 346] on span "Collapse sections" at bounding box center [218, 343] width 56 height 12
click at [190, 346] on input "Collapse sections" at bounding box center [178, 342] width 23 height 23
click at [223, 346] on span "Collapse sections" at bounding box center [218, 343] width 56 height 12
click at [190, 346] on input "Collapse sections" at bounding box center [178, 342] width 23 height 23
checkbox input "true"
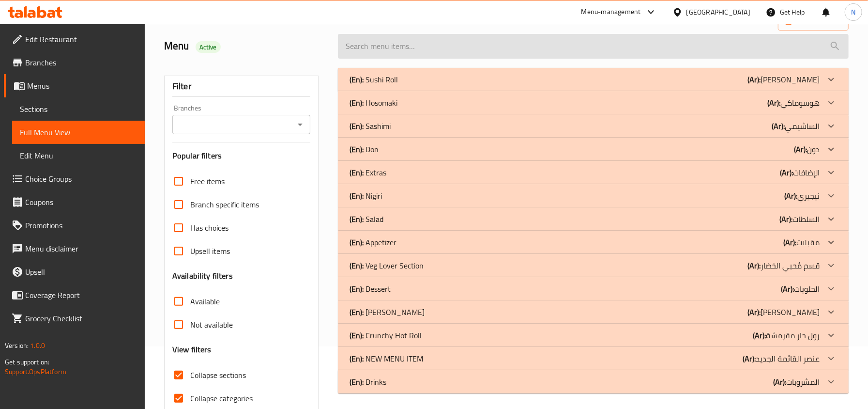
scroll to position [0, 0]
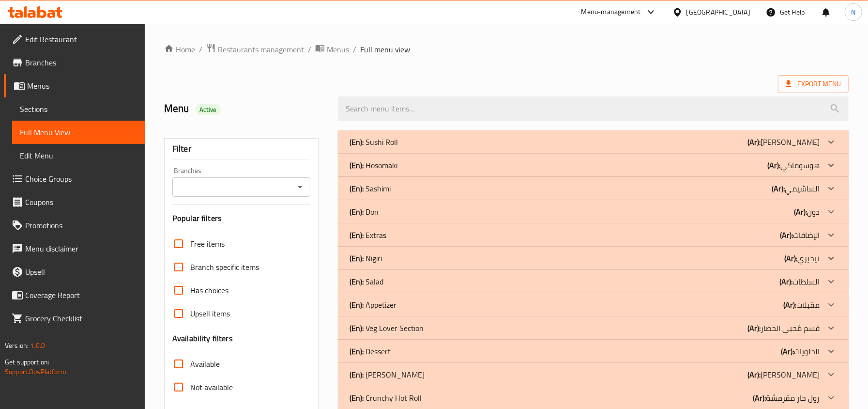
click at [463, 138] on div "(En): Sushi Roll (Ar): رول سوشي" at bounding box center [585, 142] width 470 height 12
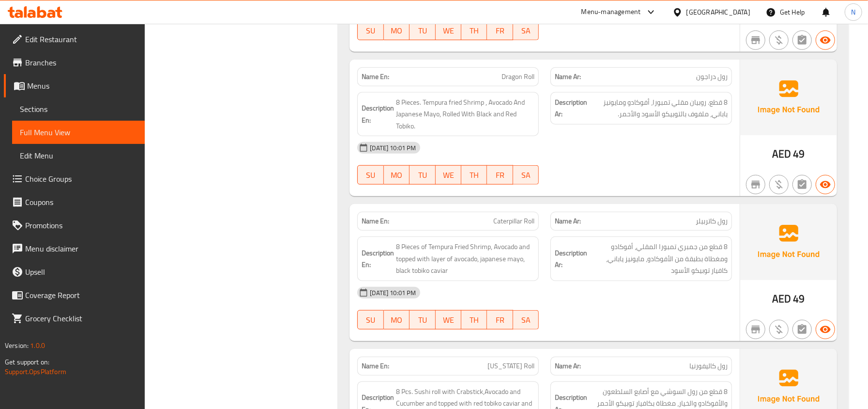
scroll to position [581, 0]
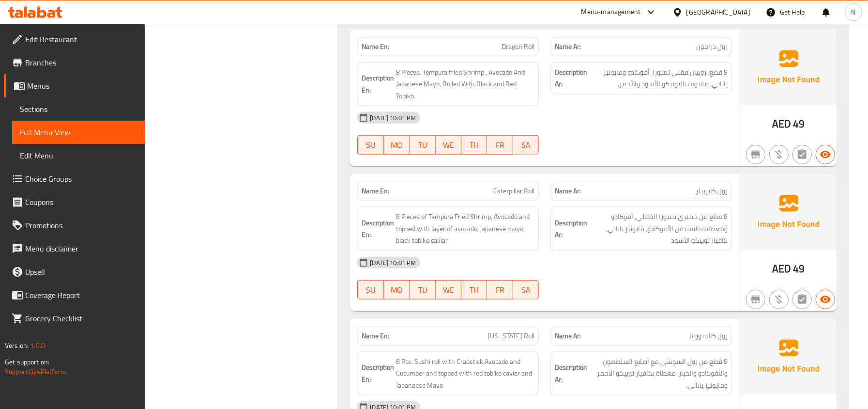
click at [519, 204] on div "Description En: 8 Pieces of Tempura Fried Shrimp, Avocado and topped with layer…" at bounding box center [448, 229] width 193 height 56
click at [506, 193] on span "Caterpillar Roll" at bounding box center [514, 191] width 41 height 10
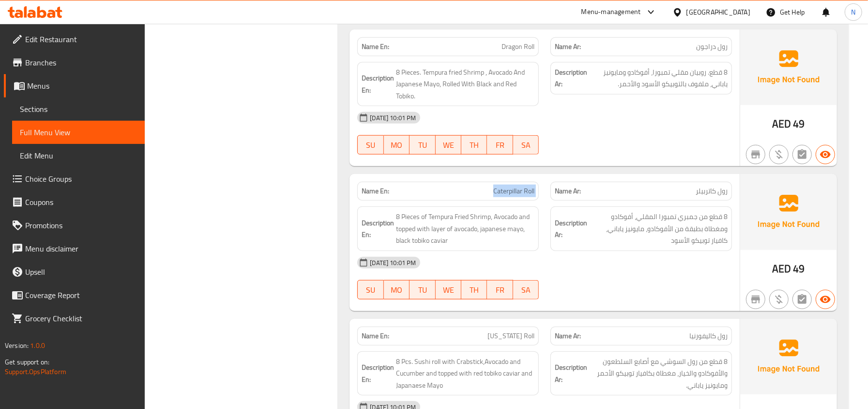
click at [506, 193] on span "Caterpillar Roll" at bounding box center [514, 191] width 41 height 10
copy span "Caterpillar Roll"
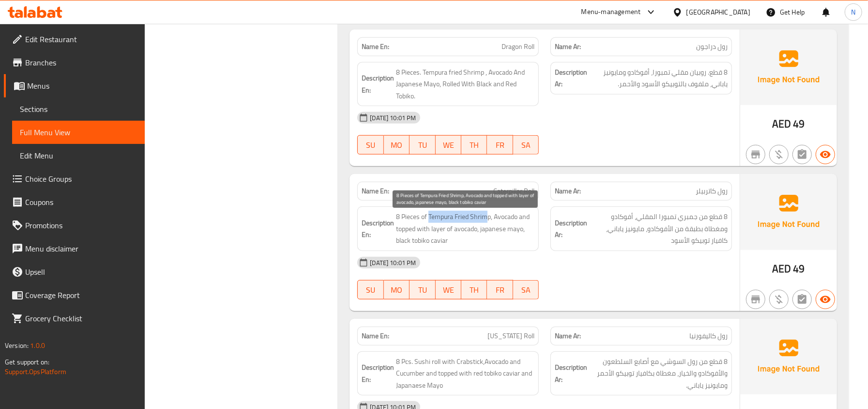
drag, startPoint x: 489, startPoint y: 223, endPoint x: 429, endPoint y: 223, distance: 60.5
click at [429, 223] on span "8 Pieces of Tempura Fried Shrimp, Avocado and topped with layer of avocado, jap…" at bounding box center [465, 229] width 139 height 36
click at [515, 218] on span "8 Pieces of Tempura Fried Shrimp, Avocado and topped with layer of avocado, jap…" at bounding box center [465, 229] width 139 height 36
drag, startPoint x: 492, startPoint y: 218, endPoint x: 456, endPoint y: 216, distance: 36.4
click at [456, 216] on span "8 Pieces of Tempura Fried Shrimp, Avocado and topped with layer of avocado, jap…" at bounding box center [465, 229] width 139 height 36
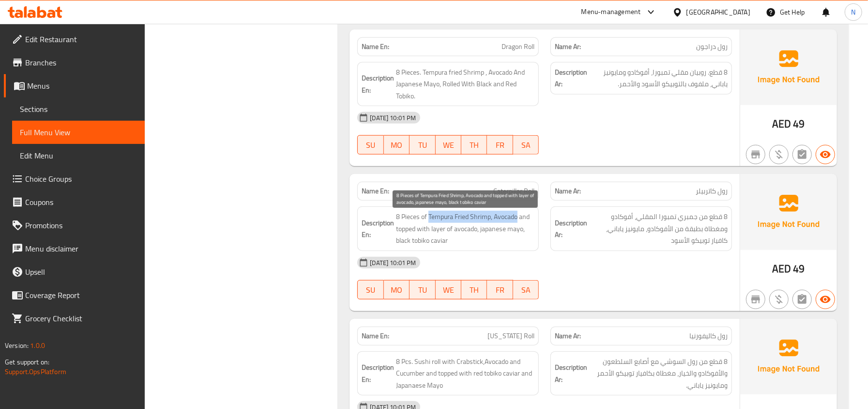
drag, startPoint x: 518, startPoint y: 216, endPoint x: 429, endPoint y: 216, distance: 89.6
click at [429, 216] on span "8 Pieces of Tempura Fried Shrimp, Avocado and topped with layer of avocado, jap…" at bounding box center [465, 229] width 139 height 36
copy span "Tempura Fried Shrimp, Avocado"
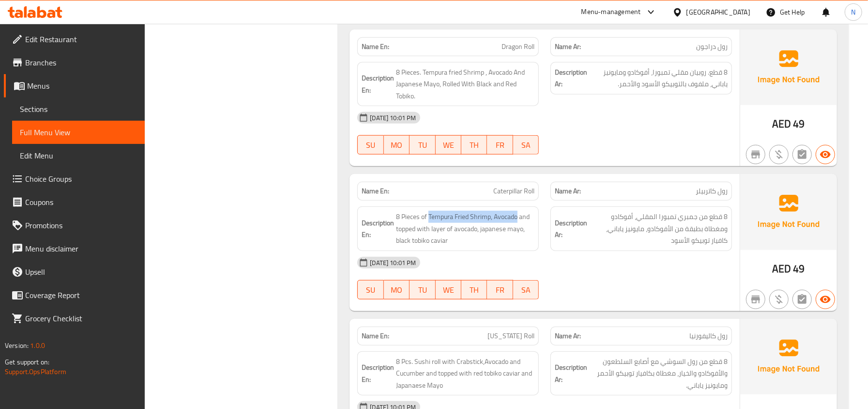
click at [518, 210] on div "Description En: 8 Pieces of Tempura Fried Shrimp, Avocado and topped with layer…" at bounding box center [448, 228] width 182 height 45
click at [514, 196] on span "Caterpillar Roll" at bounding box center [514, 191] width 41 height 10
copy span "Caterpillar Roll"
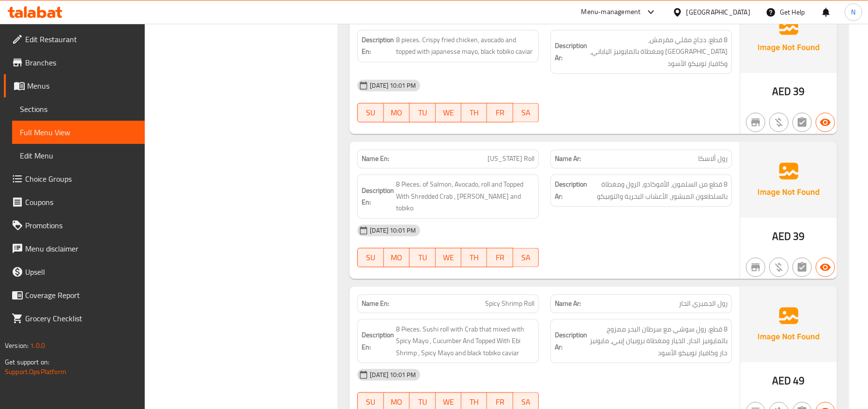
scroll to position [1390, 0]
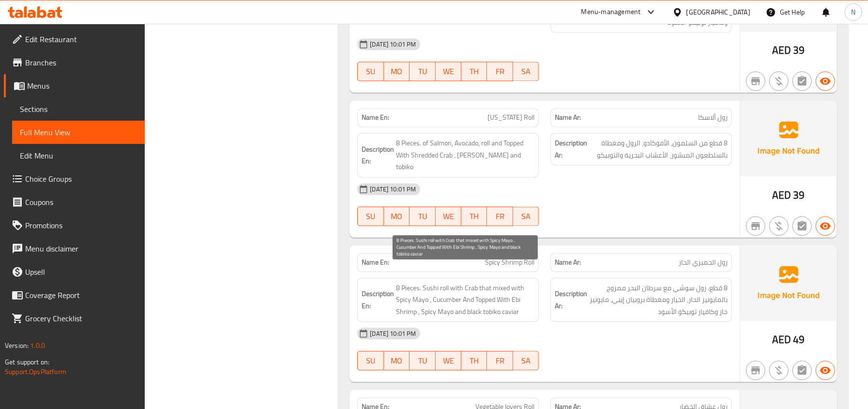
click at [471, 282] on span "8 Pieces. Sushi roll with Crab that mixed with Spicy Mayo , Cucumber And Topped…" at bounding box center [465, 300] width 139 height 36
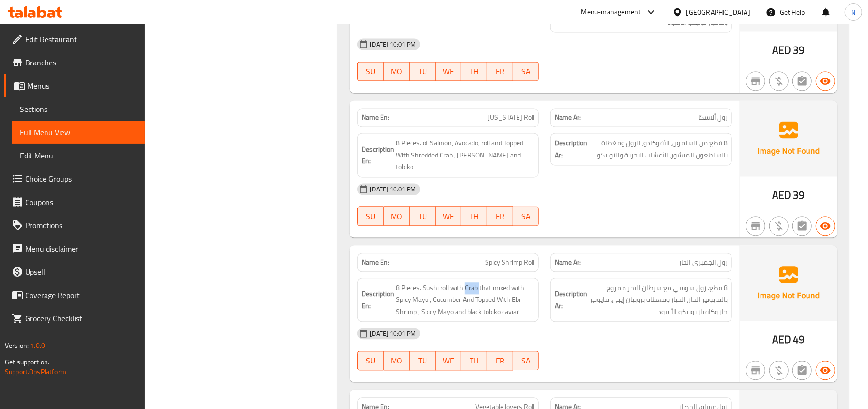
copy span "Crab"
click at [511, 257] on span "Spicy Shrimp Roll" at bounding box center [509, 262] width 49 height 10
copy span "Spicy Shrimp Roll"
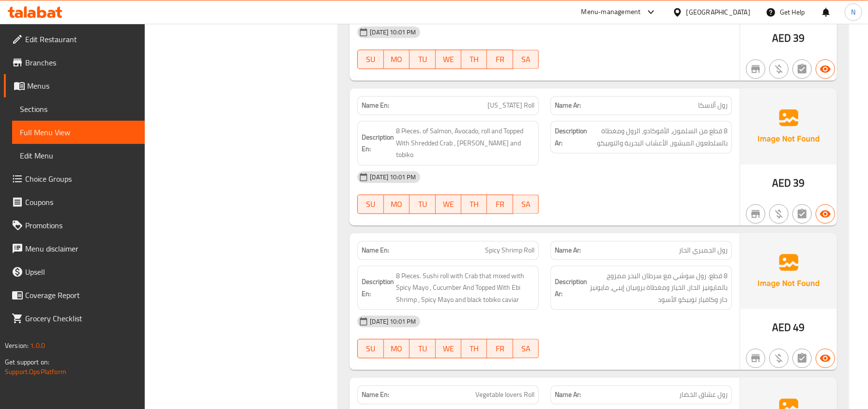
scroll to position [1519, 0]
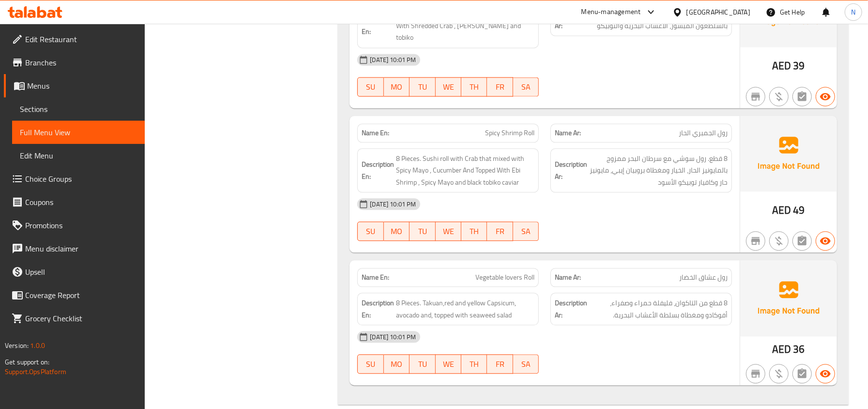
click at [514, 128] on span "Spicy Shrimp Roll" at bounding box center [509, 133] width 49 height 10
copy span "Spicy Shrimp Roll"
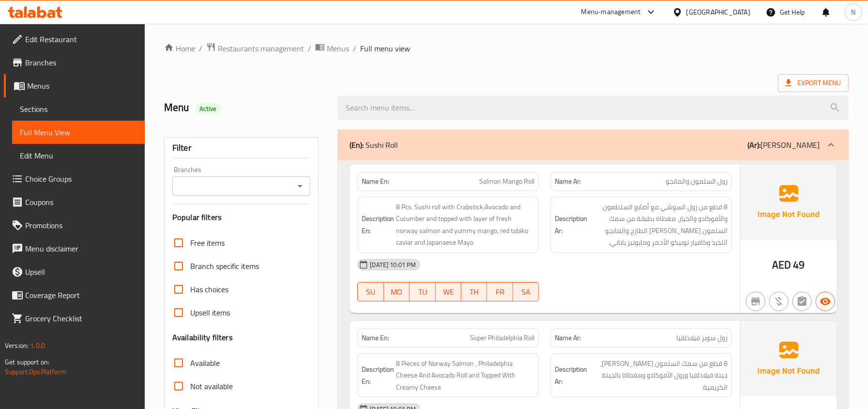
scroll to position [0, 0]
click at [478, 155] on div "(En): Sushi Roll (Ar): رول سوشي" at bounding box center [593, 145] width 511 height 31
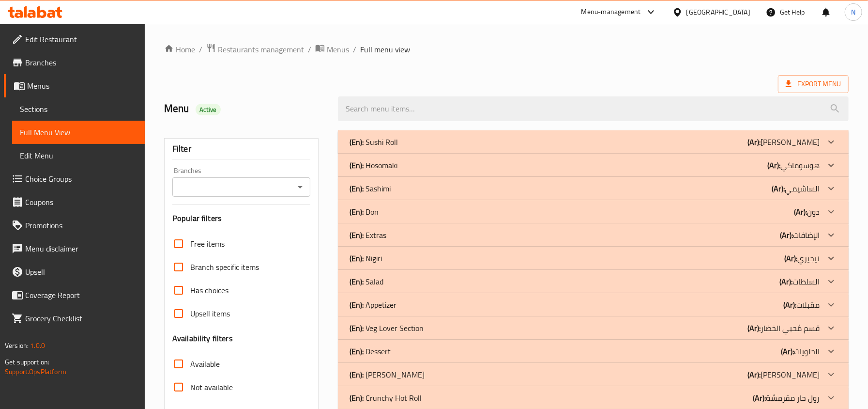
click at [474, 170] on div "(En): Hosomaki (Ar): هوسوماكي" at bounding box center [585, 165] width 470 height 12
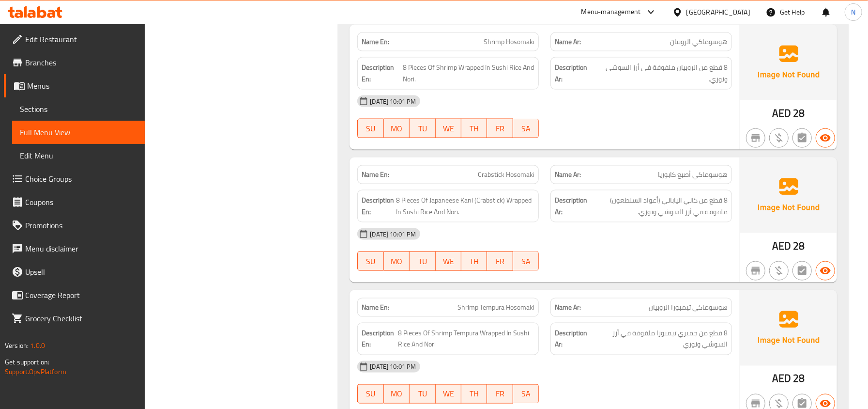
scroll to position [969, 0]
click at [493, 179] on span "Crabstick Hosomaki" at bounding box center [506, 174] width 57 height 10
copy span "Crabstick"
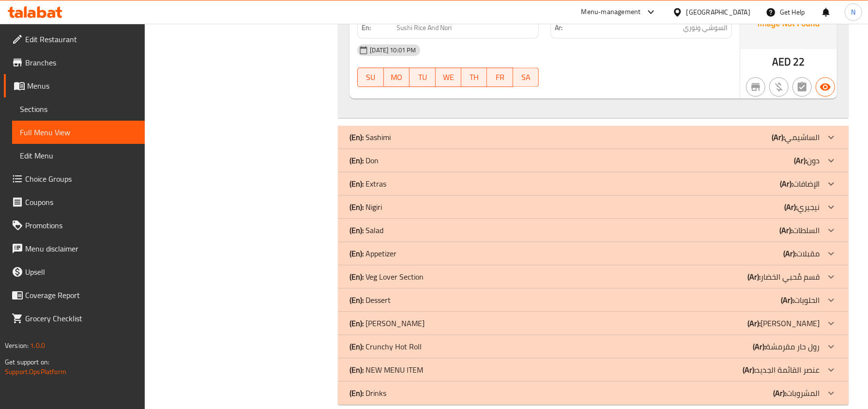
scroll to position [1439, 0]
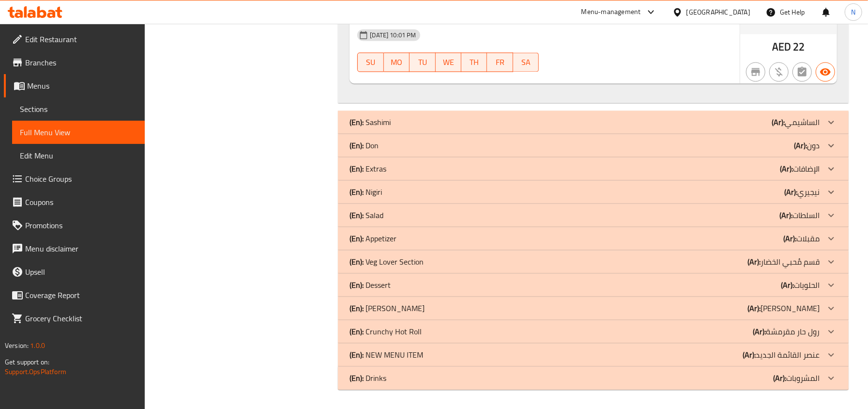
click at [462, 122] on div "(En): Sashimi (Ar): الساشيمي" at bounding box center [585, 122] width 470 height 12
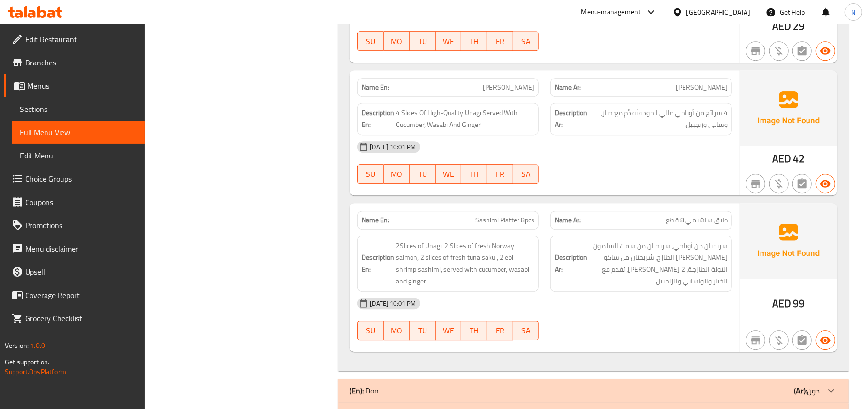
scroll to position [1923, 0]
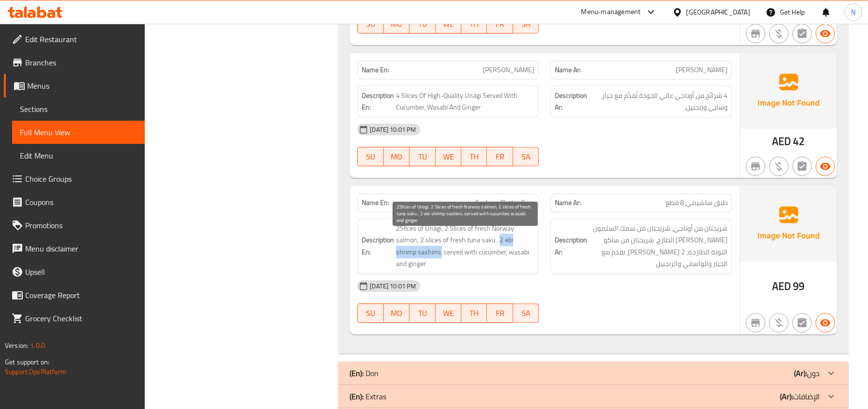
drag, startPoint x: 500, startPoint y: 253, endPoint x: 420, endPoint y: 259, distance: 80.1
click at [420, 259] on span "2Slices of Unagi, 2 Slices of fresh Norway salmon, 2 slices of fresh tuna saku …" at bounding box center [465, 245] width 139 height 47
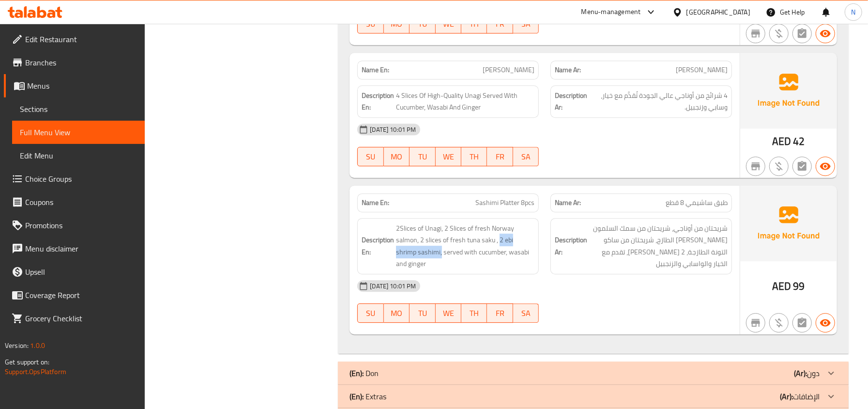
copy span "2 ebi shrimp sashimi,"
click at [512, 208] on span "Sashimi Platter 8pcs" at bounding box center [505, 203] width 59 height 10
copy span "Sashimi Platter 8pcs"
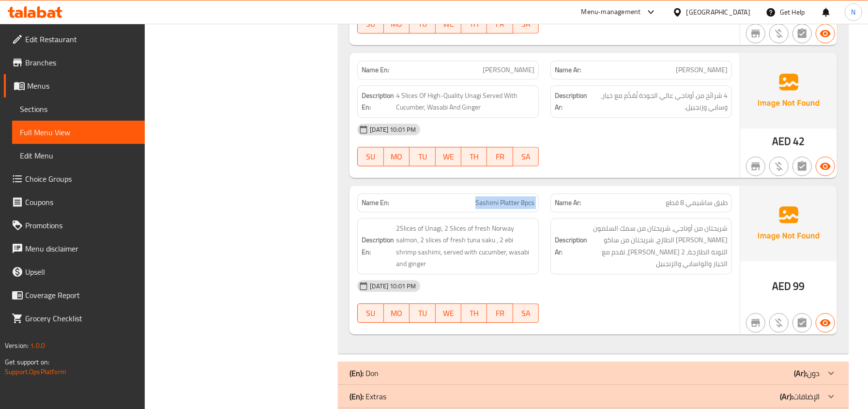
click at [489, 208] on span "Sashimi Platter 8pcs" at bounding box center [505, 203] width 59 height 10
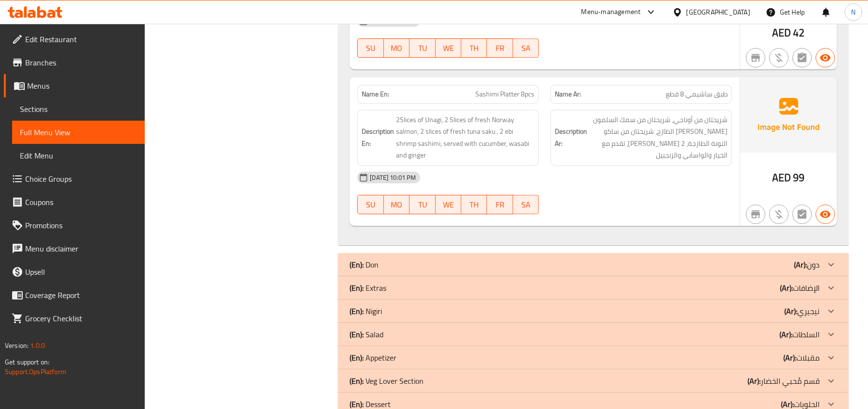
scroll to position [2161, 0]
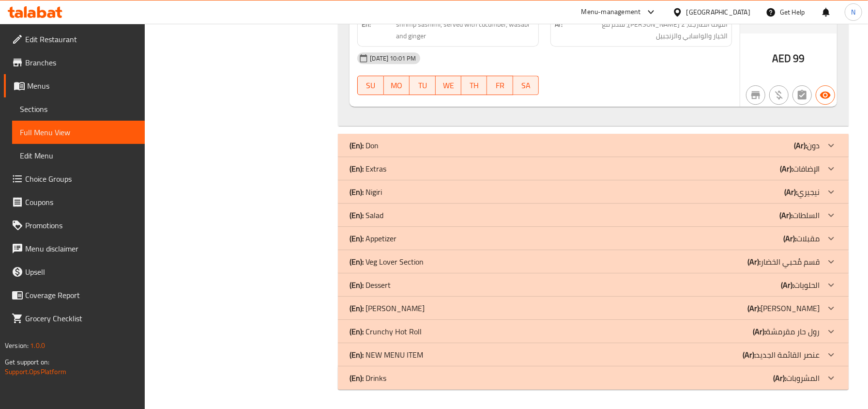
click at [413, 217] on div "(En): Salad (Ar): السلطات" at bounding box center [585, 215] width 470 height 12
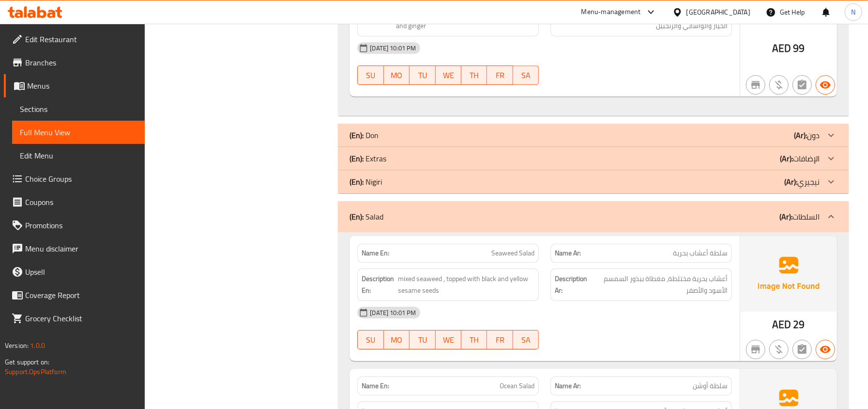
click at [402, 187] on div "(En): Nigiri (Ar): نيجيري" at bounding box center [585, 182] width 470 height 12
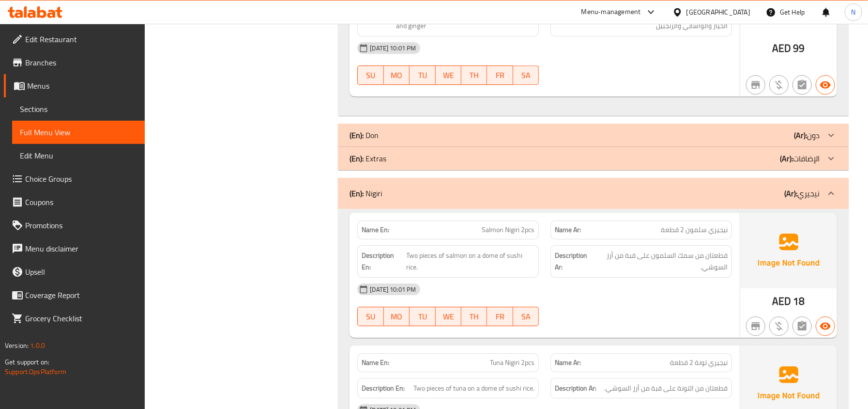
click at [409, 164] on div "(En): Extras (Ar): الإضافات" at bounding box center [585, 159] width 470 height 12
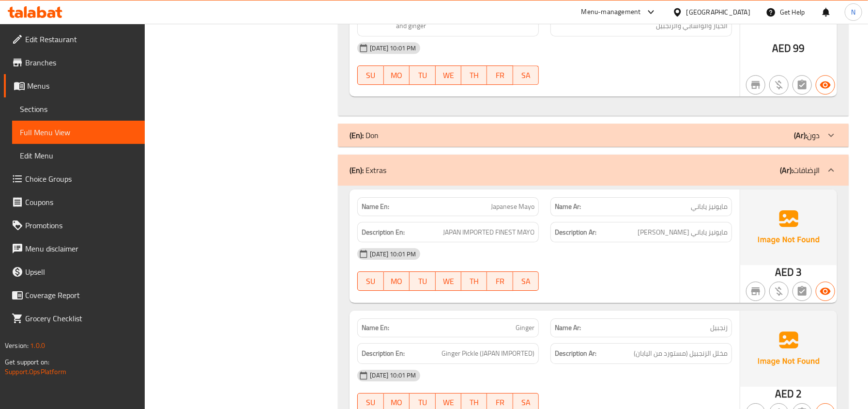
click at [423, 141] on div "(En): Don (Ar): دون" at bounding box center [585, 135] width 470 height 12
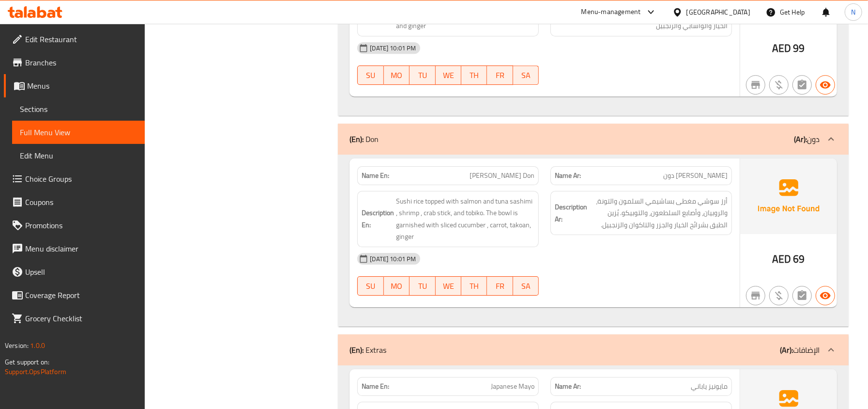
click at [518, 180] on span "Sashimi Chirashi Don" at bounding box center [502, 175] width 65 height 10
copy span "Sashimi Chirashi Don"
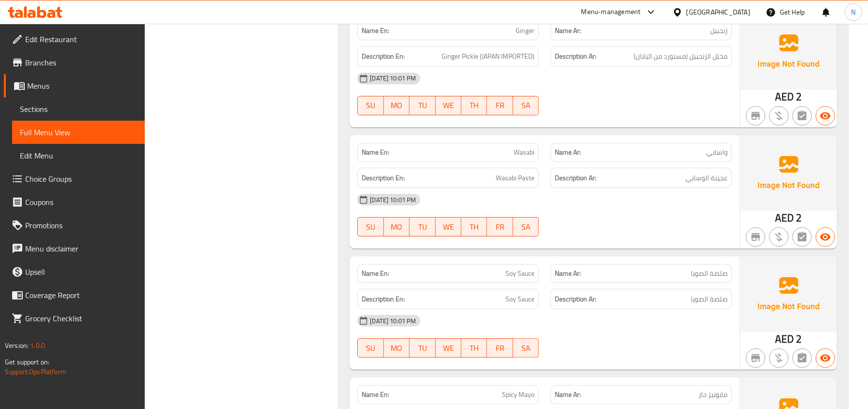
scroll to position [2638, 0]
click at [514, 188] on div "Description En: Wasabi Paste" at bounding box center [448, 177] width 182 height 21
click at [527, 155] on div "Name En: Wasabi" at bounding box center [448, 151] width 182 height 19
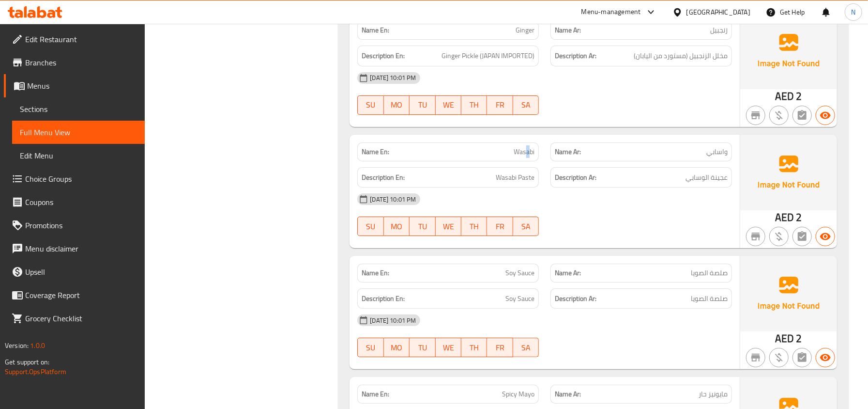
click at [527, 155] on div "Name En: Wasabi" at bounding box center [448, 151] width 182 height 19
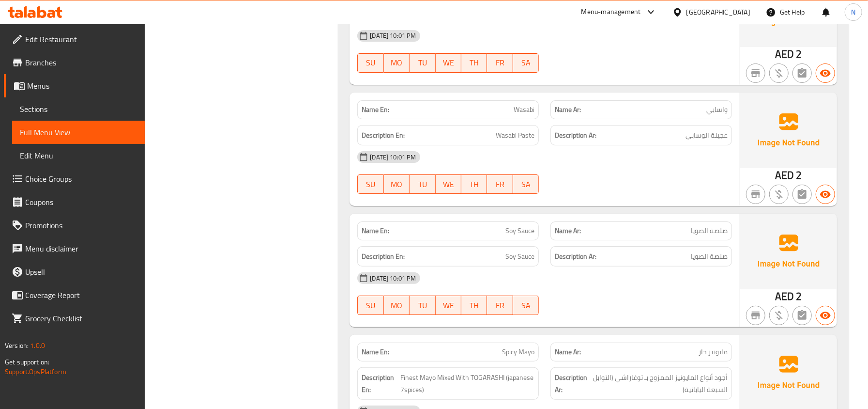
scroll to position [2703, 0]
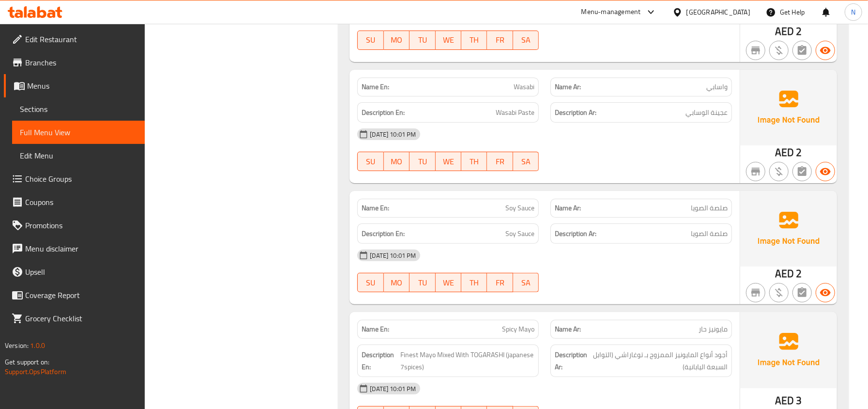
click at [533, 217] on div "Name En: Soy Sauce" at bounding box center [448, 208] width 182 height 19
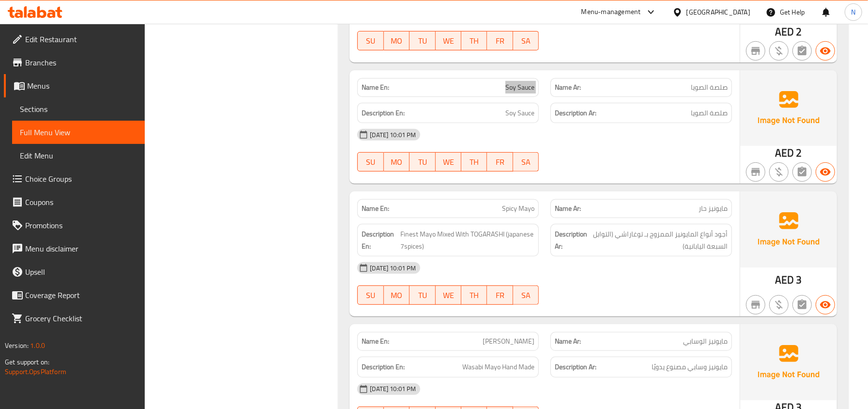
scroll to position [2831, 0]
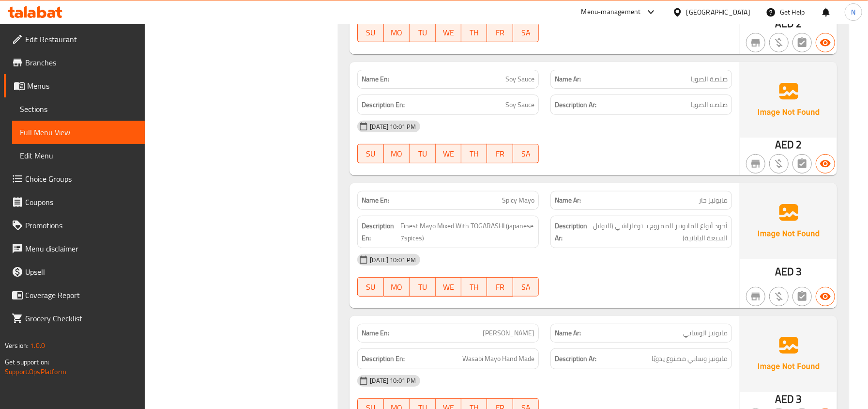
click at [338, 243] on div "Name En: Japanese Mayo Name Ar: مايونيز ياباني Description En: JAPAN IMPORTED F…" at bounding box center [593, 258] width 511 height 1129
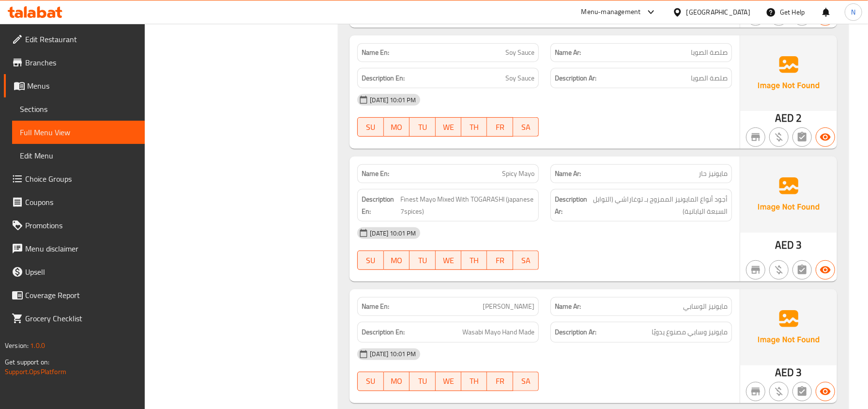
scroll to position [2767, 0]
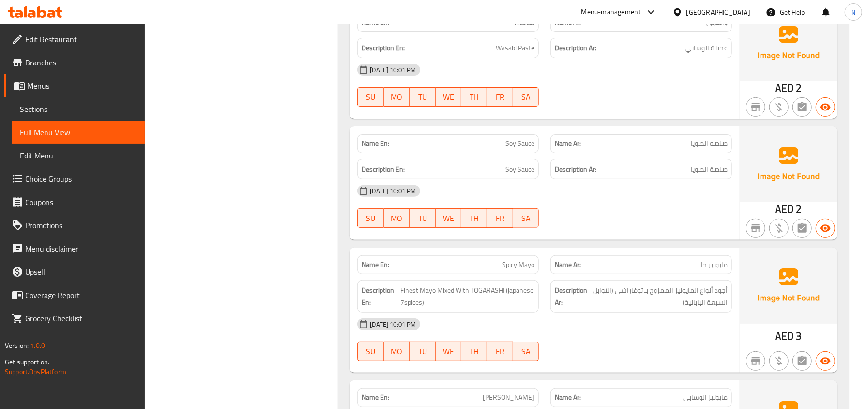
click at [533, 149] on span "Soy Sauce" at bounding box center [520, 144] width 29 height 10
click at [527, 149] on span "Soy Sauce" at bounding box center [520, 144] width 29 height 10
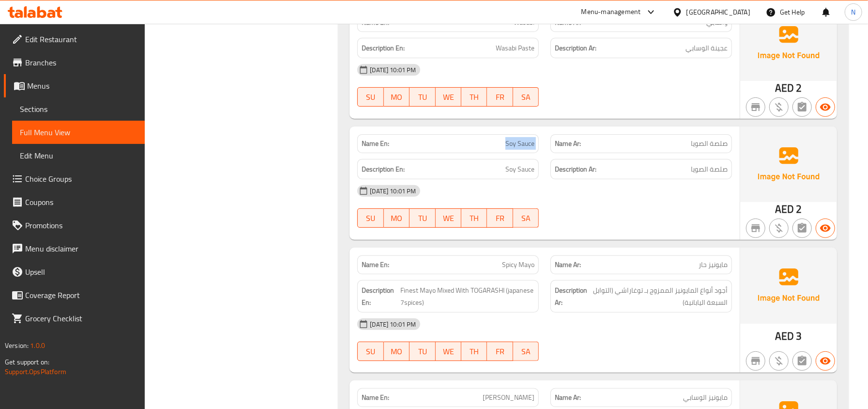
click at [527, 149] on span "Soy Sauce" at bounding box center [520, 144] width 29 height 10
click at [555, 170] on div "Description Ar: صلصة الصويا" at bounding box center [641, 169] width 193 height 32
click at [526, 149] on span "Soy Sauce" at bounding box center [520, 144] width 29 height 10
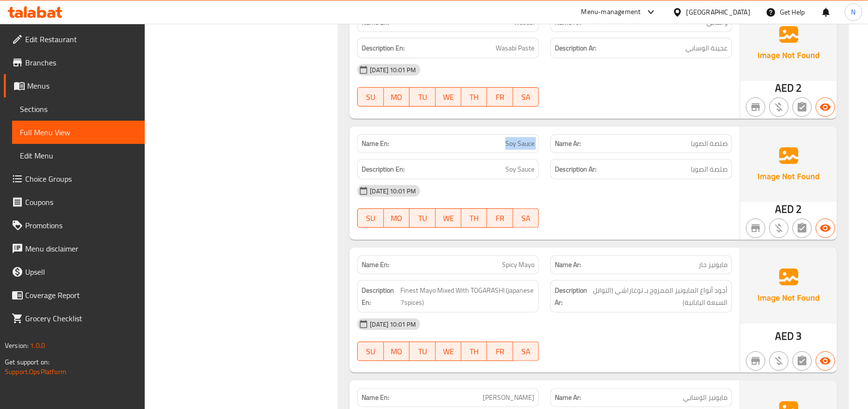
click at [526, 149] on span "Soy Sauce" at bounding box center [520, 144] width 29 height 10
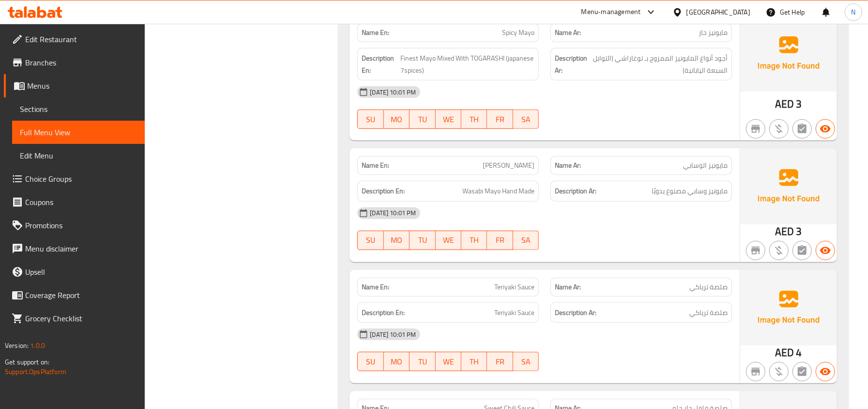
click at [525, 292] on span "Teriyaki Sauce" at bounding box center [514, 287] width 40 height 10
click at [516, 289] on div "Name En: Teriyaki Sauce" at bounding box center [448, 287] width 193 height 31
click at [521, 292] on span "Teriyaki Sauce" at bounding box center [514, 287] width 40 height 10
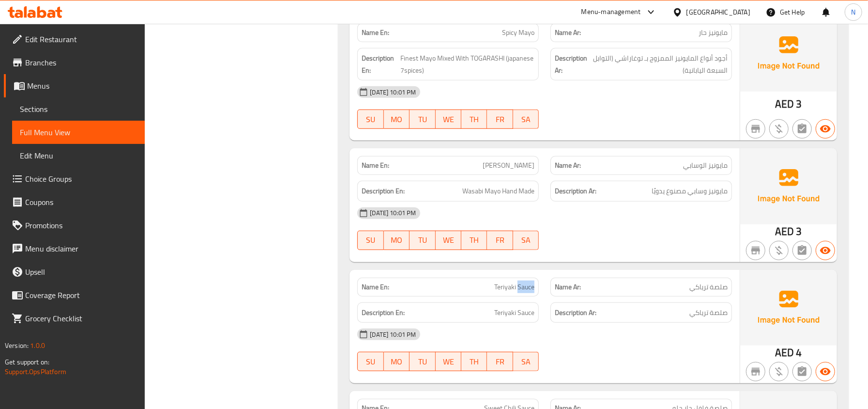
click at [521, 292] on span "Teriyaki Sauce" at bounding box center [514, 287] width 40 height 10
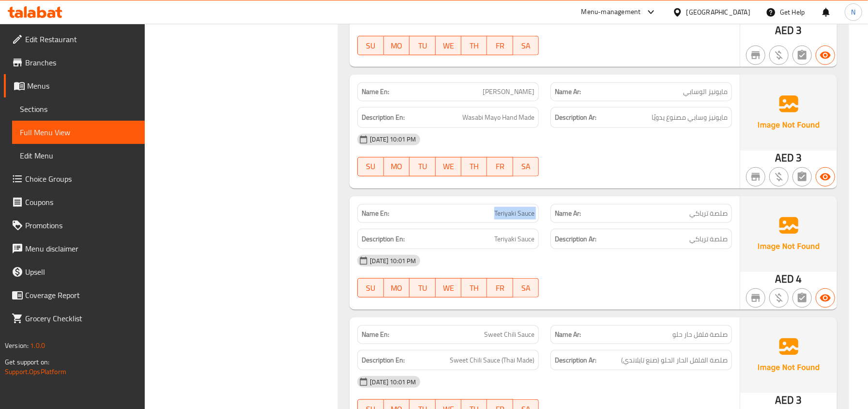
scroll to position [3128, 0]
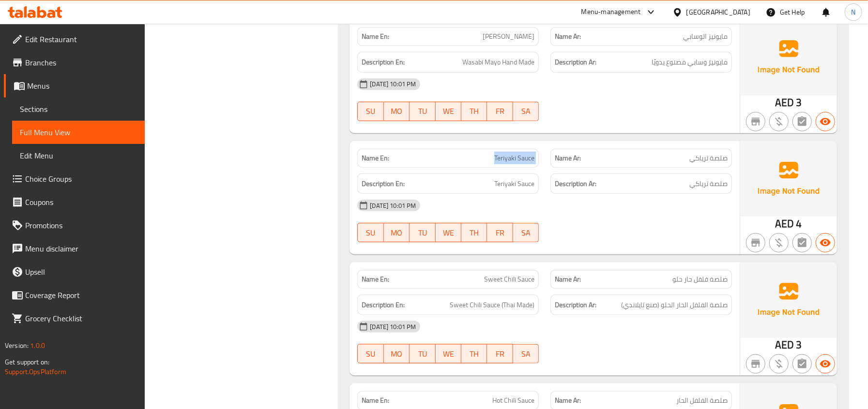
click at [506, 163] on span "Teriyaki Sauce" at bounding box center [514, 158] width 40 height 10
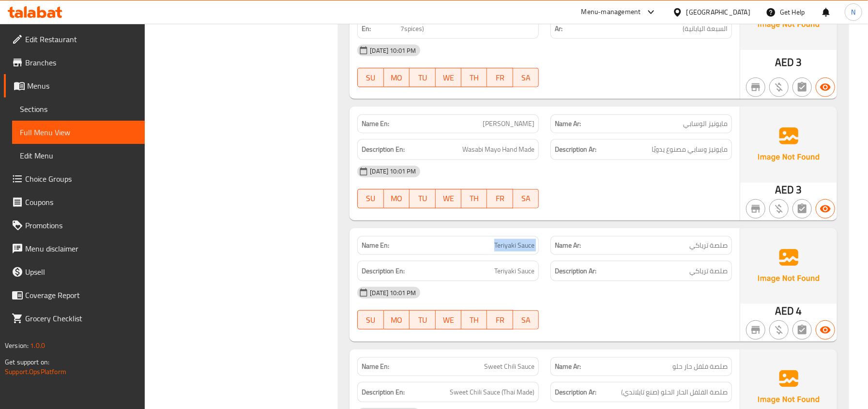
scroll to position [3063, 0]
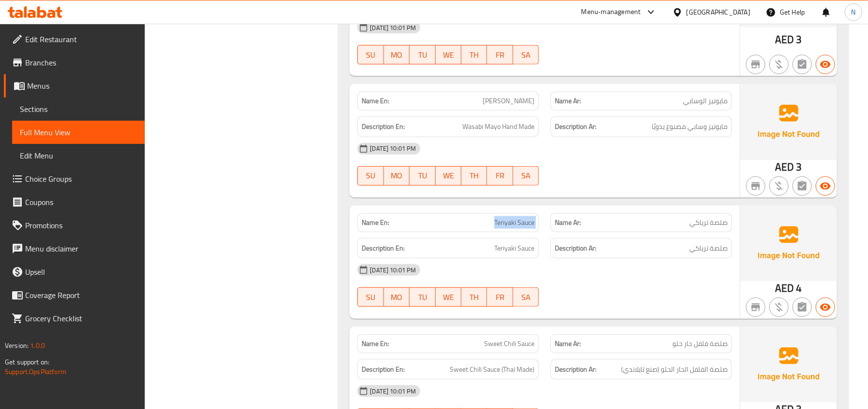
click at [522, 228] on span "Teriyaki Sauce" at bounding box center [514, 222] width 40 height 10
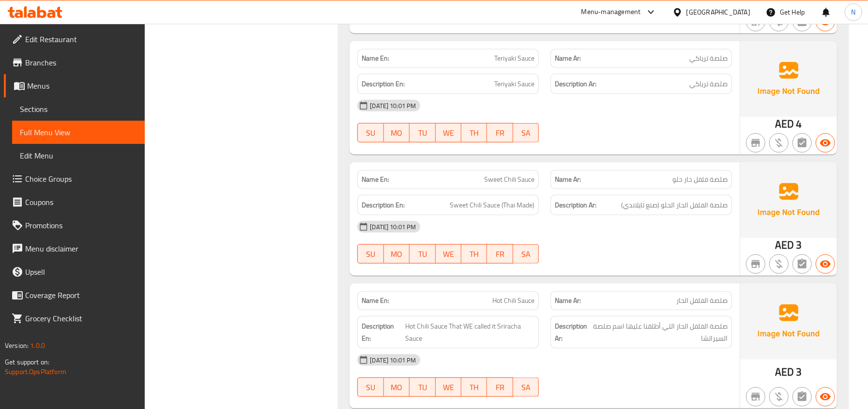
scroll to position [3257, 0]
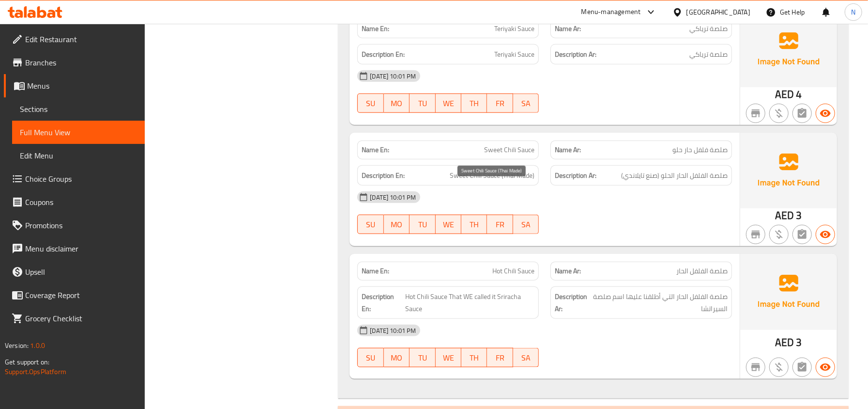
click at [525, 182] on span "Sweet Chili Sauce (Thai Made)" at bounding box center [492, 176] width 85 height 12
click at [511, 182] on span "Sweet Chili Sauce (Thai Made)" at bounding box center [492, 176] width 85 height 12
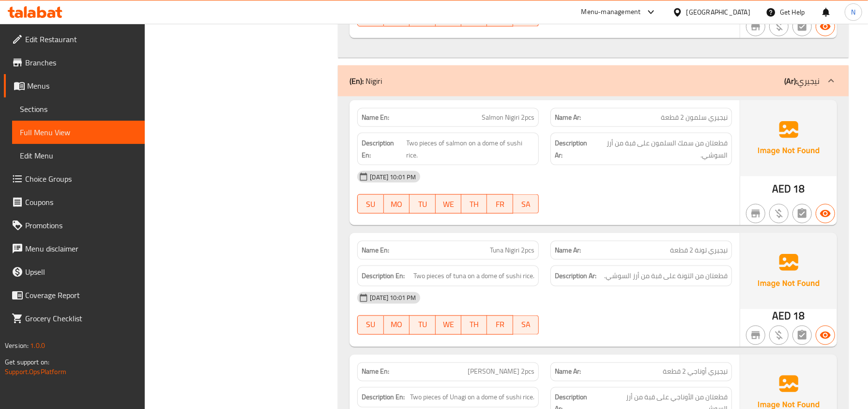
scroll to position [3645, 0]
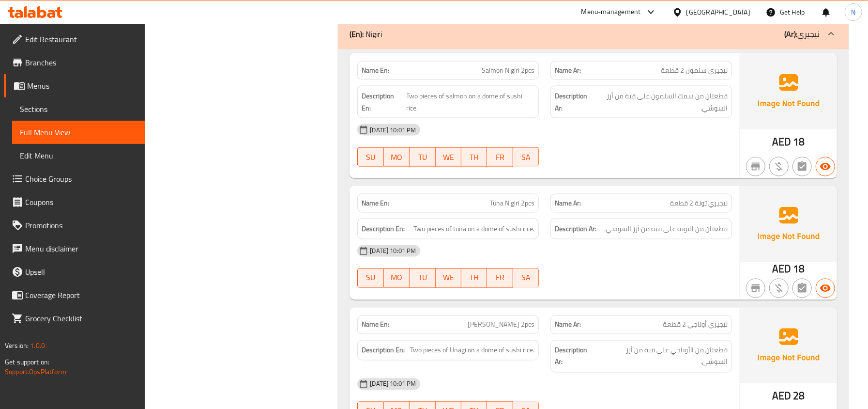
click at [517, 76] on span "Salmon Nigiri 2pcs" at bounding box center [508, 70] width 53 height 10
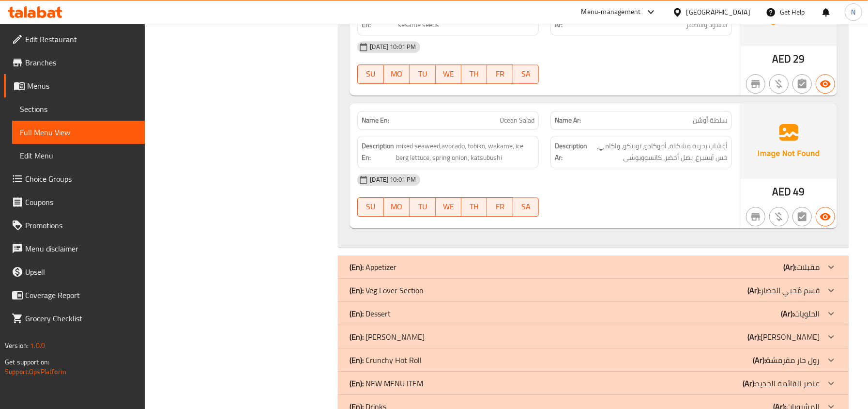
scroll to position [4613, 0]
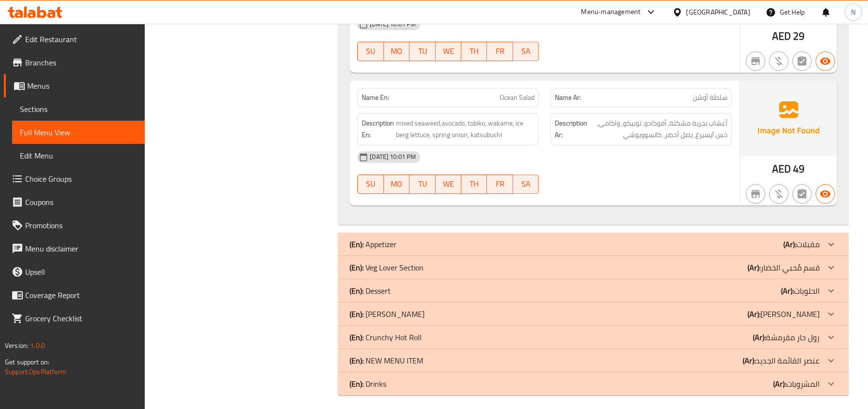
click at [397, 296] on div "(En): Dessert (Ar): الحلويات" at bounding box center [585, 291] width 470 height 12
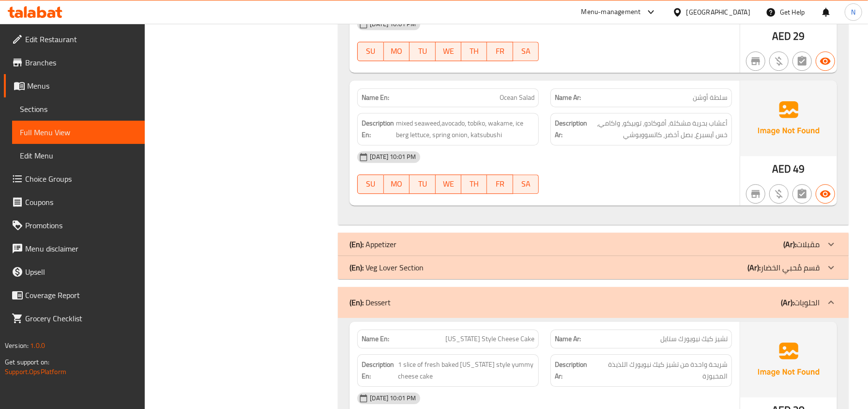
click at [414, 273] on p "(En): Veg Lover Section" at bounding box center [387, 268] width 74 height 12
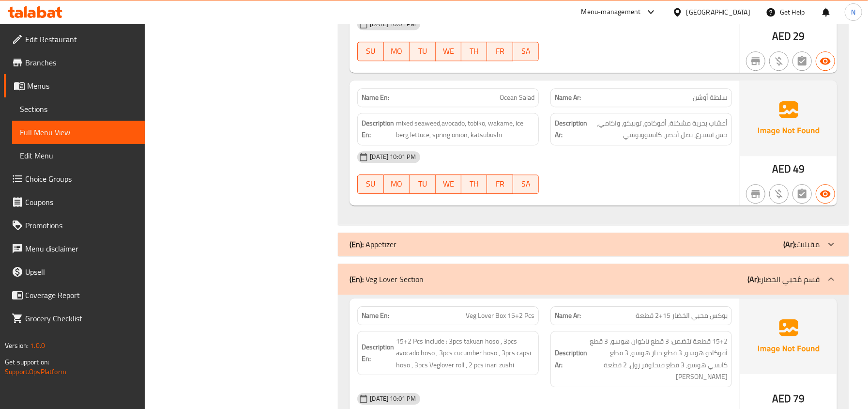
click at [434, 256] on div "(En): Appetizer (Ar): مقبلات" at bounding box center [593, 243] width 511 height 23
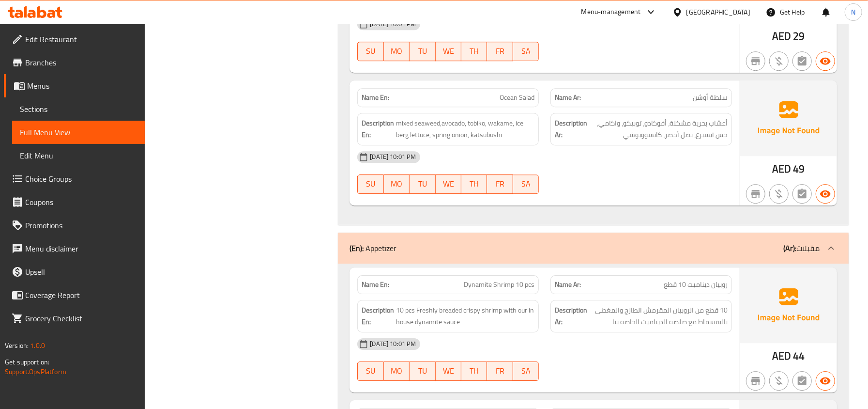
click at [441, 261] on div "(En): Appetizer (Ar): مقبلات" at bounding box center [593, 247] width 511 height 31
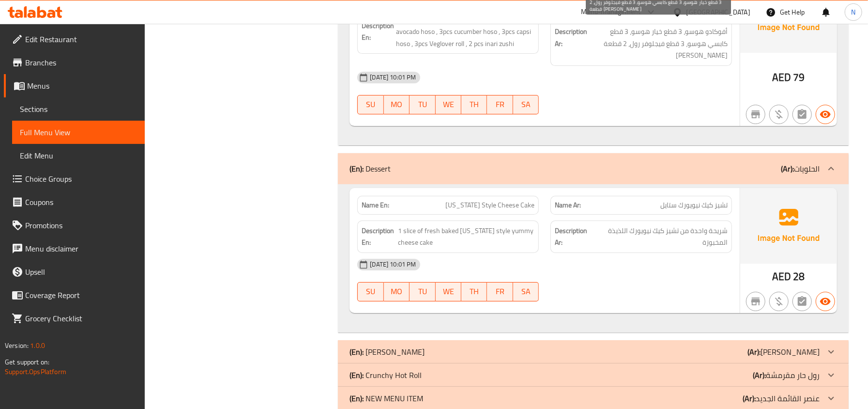
scroll to position [4986, 0]
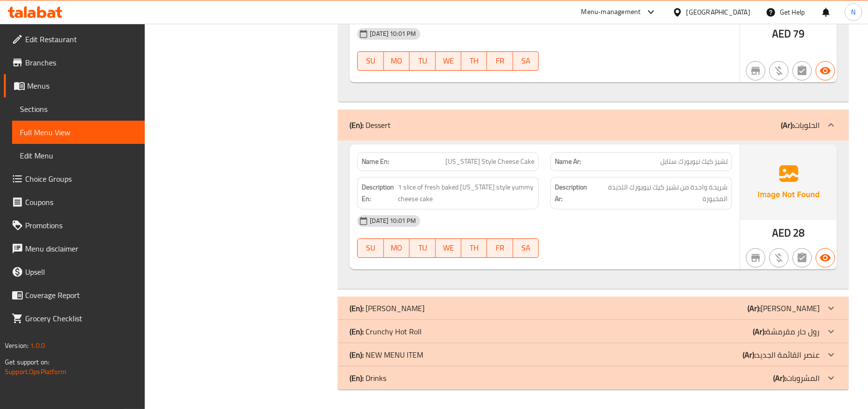
click at [506, 147] on div "Name En: New York Style Cheese Cake" at bounding box center [448, 161] width 193 height 31
click at [510, 152] on div "Name En: New York Style Cheese Cake" at bounding box center [448, 161] width 182 height 19
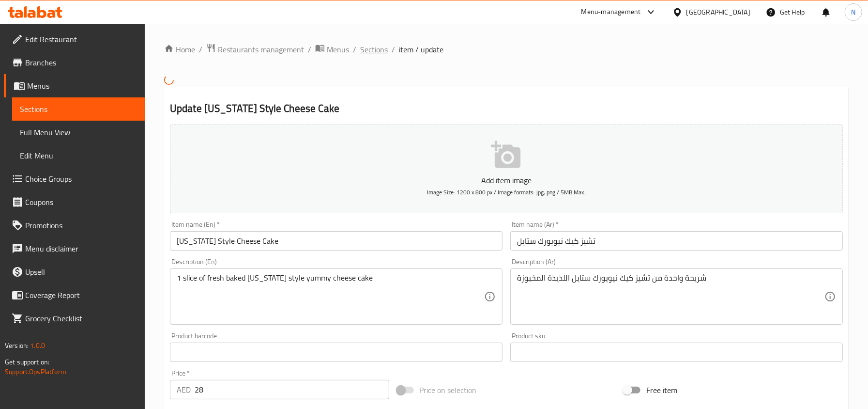
click at [367, 55] on span "Sections" at bounding box center [374, 50] width 28 height 12
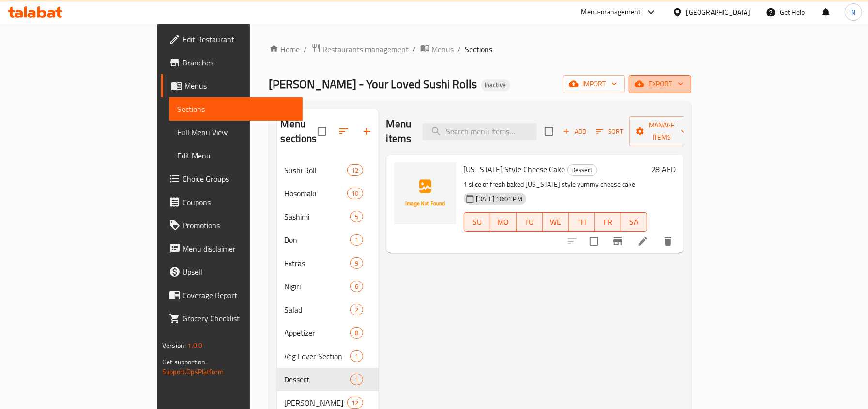
click at [684, 82] on span "export" at bounding box center [660, 84] width 47 height 12
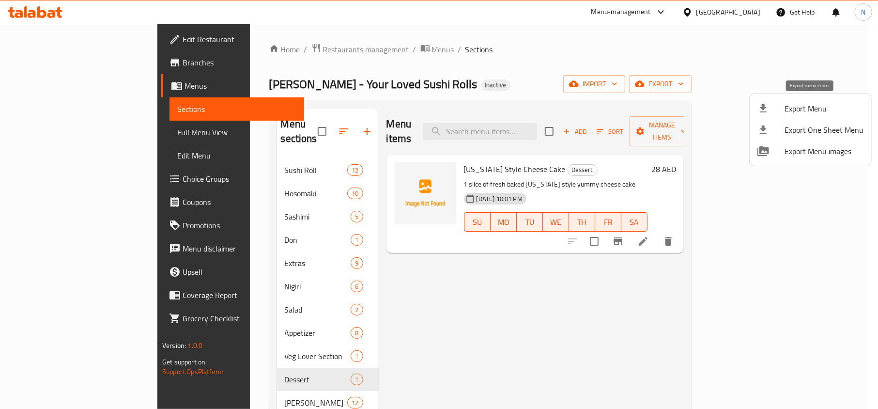
click at [801, 104] on span "Export Menu" at bounding box center [824, 109] width 79 height 12
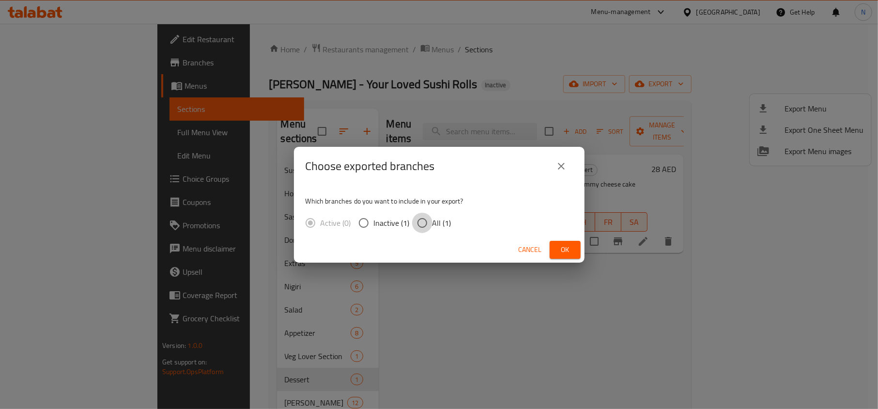
click at [423, 225] on input "All (1)" at bounding box center [422, 223] width 20 height 20
radio input "true"
click at [562, 247] on span "Ok" at bounding box center [564, 250] width 15 height 12
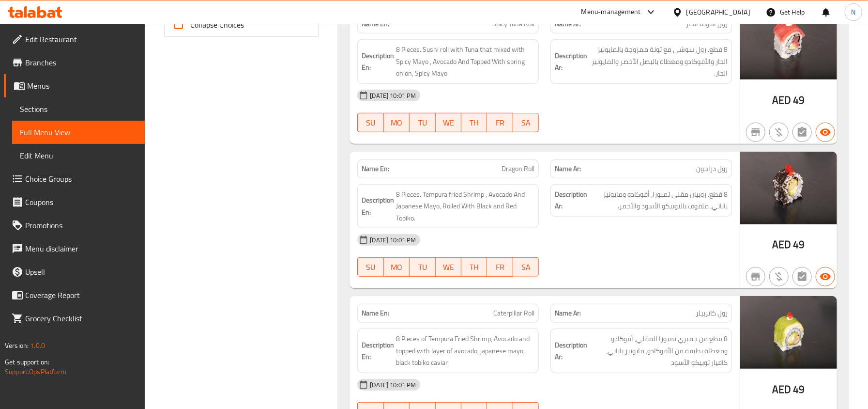
scroll to position [258, 0]
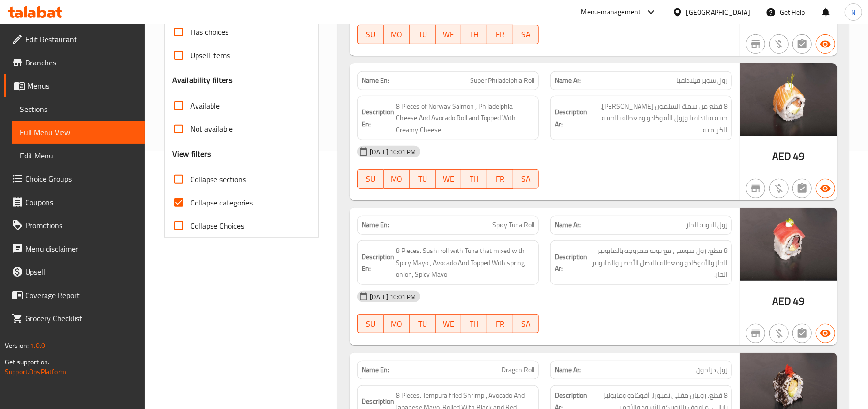
click at [218, 214] on label "Collapse Choices" at bounding box center [205, 225] width 77 height 23
click at [190, 214] on input "Collapse Choices" at bounding box center [178, 225] width 23 height 23
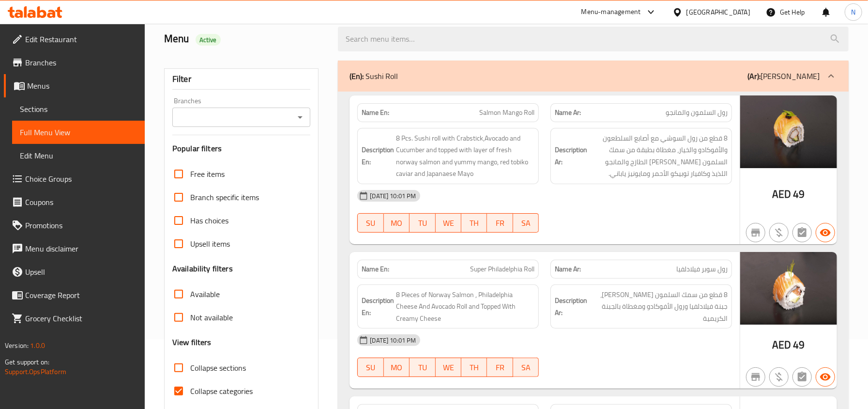
scroll to position [194, 0]
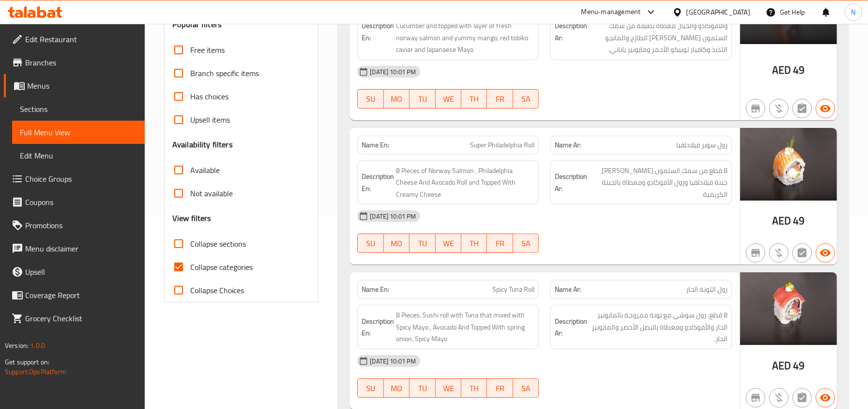
click at [211, 270] on span "Collapse categories" at bounding box center [221, 267] width 62 height 12
click at [190, 270] on input "Collapse categories" at bounding box center [178, 266] width 23 height 23
checkbox input "false"
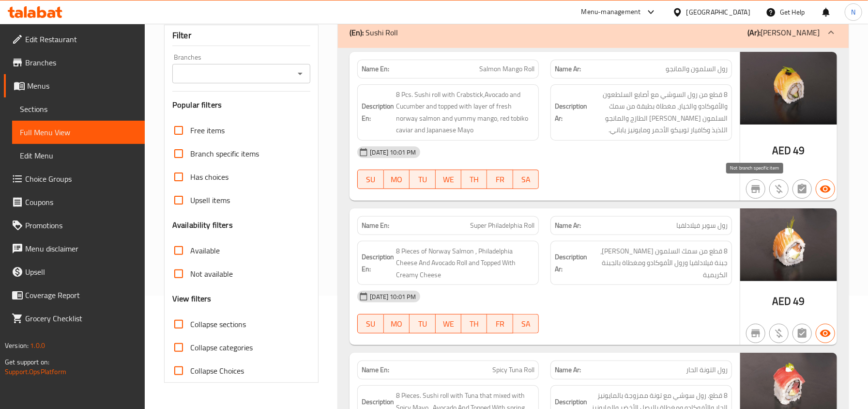
scroll to position [0, 0]
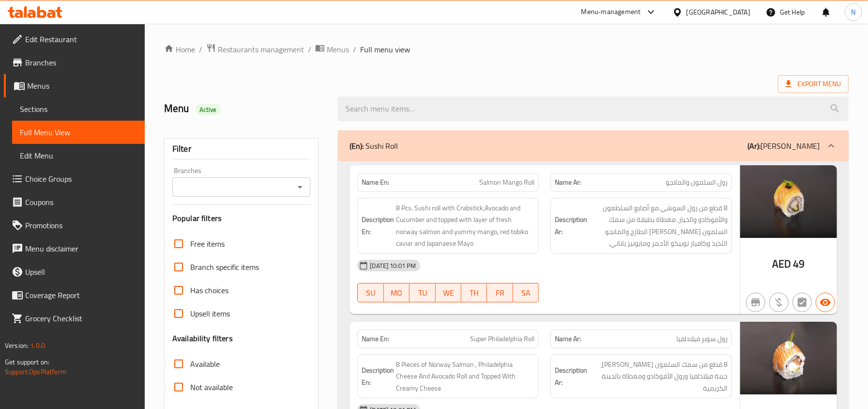
scroll to position [323, 0]
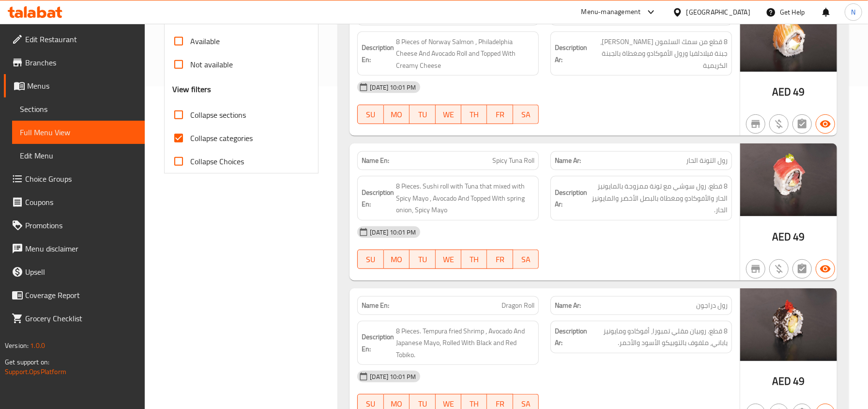
click at [196, 134] on span "Collapse categories" at bounding box center [221, 138] width 62 height 12
click at [190, 134] on input "Collapse categories" at bounding box center [178, 137] width 23 height 23
checkbox input "false"
click at [213, 115] on span "Collapse sections" at bounding box center [218, 115] width 56 height 12
click at [190, 115] on input "Collapse sections" at bounding box center [178, 114] width 23 height 23
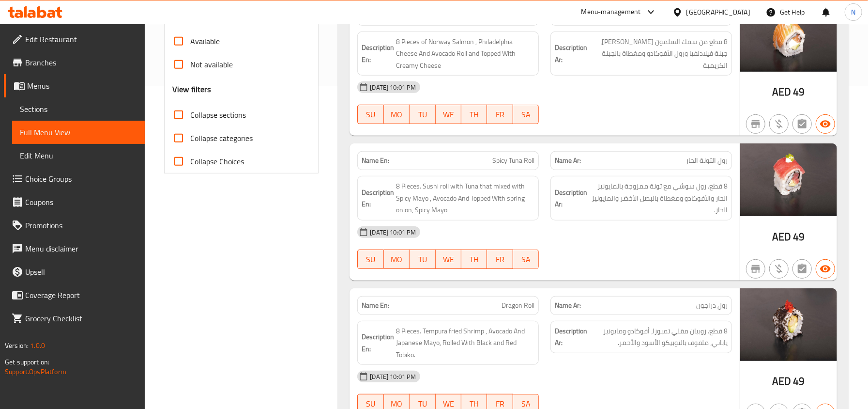
checkbox input "true"
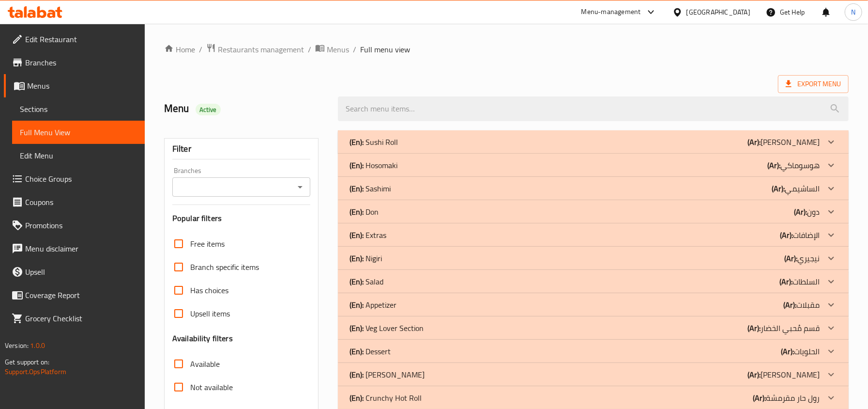
scroll to position [64, 0]
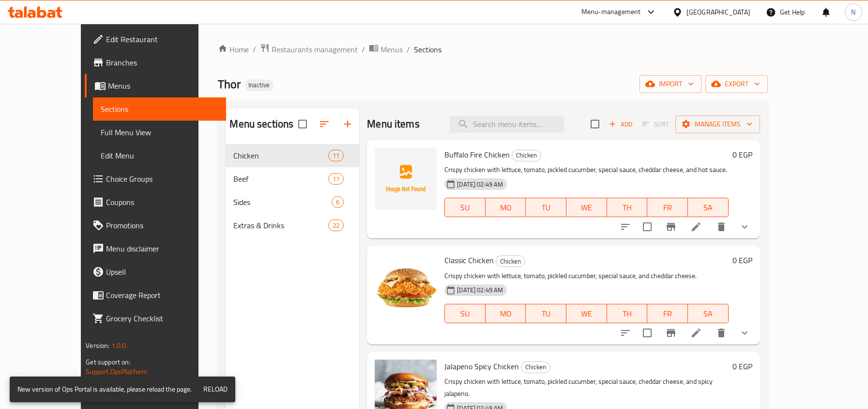
scroll to position [64, 0]
